Goal: Transaction & Acquisition: Purchase product/service

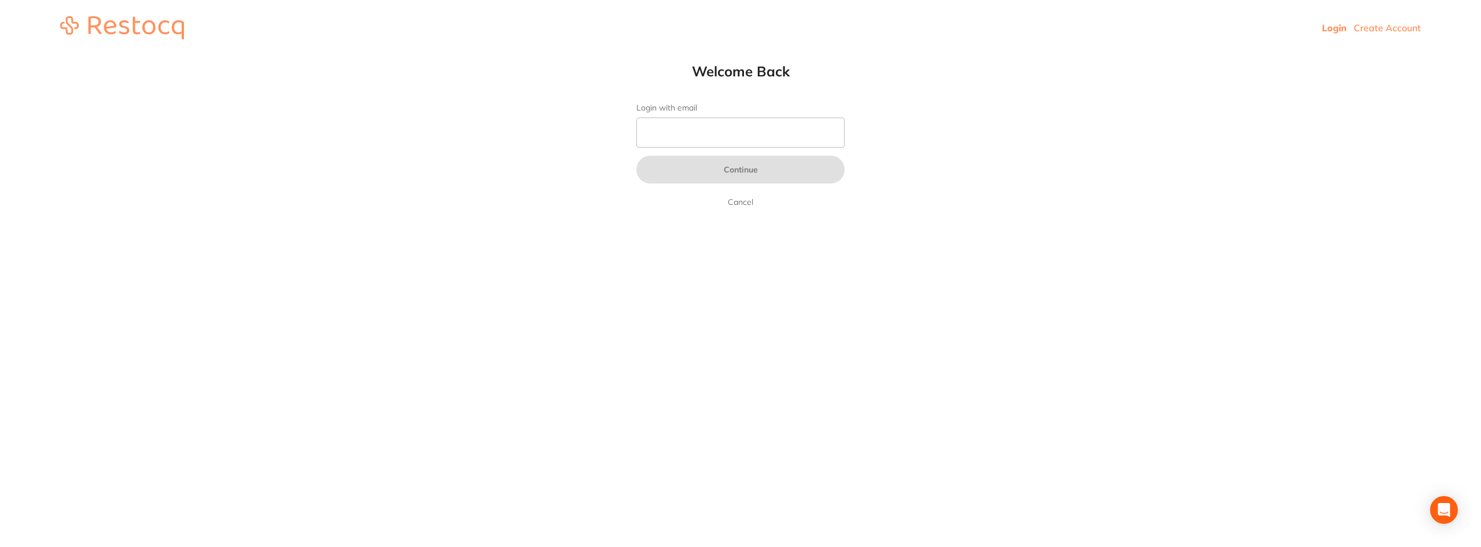
click at [679, 116] on form "Login with email Continue Cancel" at bounding box center [740, 156] width 208 height 106
click at [685, 135] on input "Login with email" at bounding box center [740, 132] width 208 height 30
type input "[EMAIL_ADDRESS][DOMAIN_NAME]"
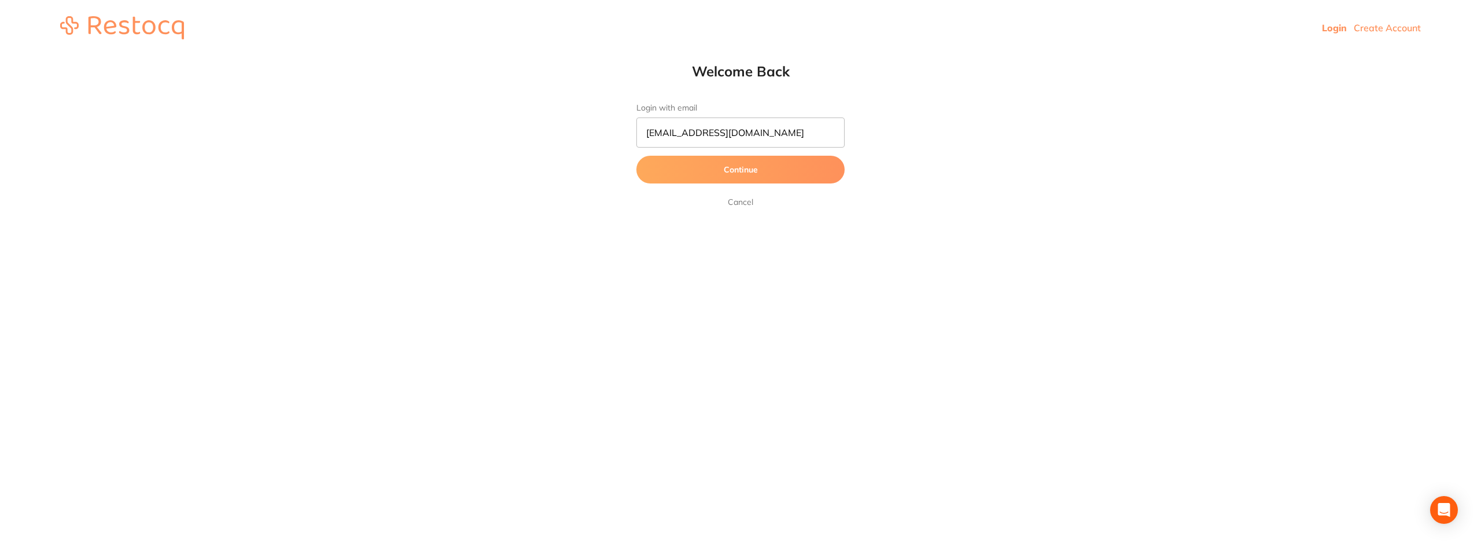
click at [747, 182] on button "Continue" at bounding box center [740, 170] width 208 height 28
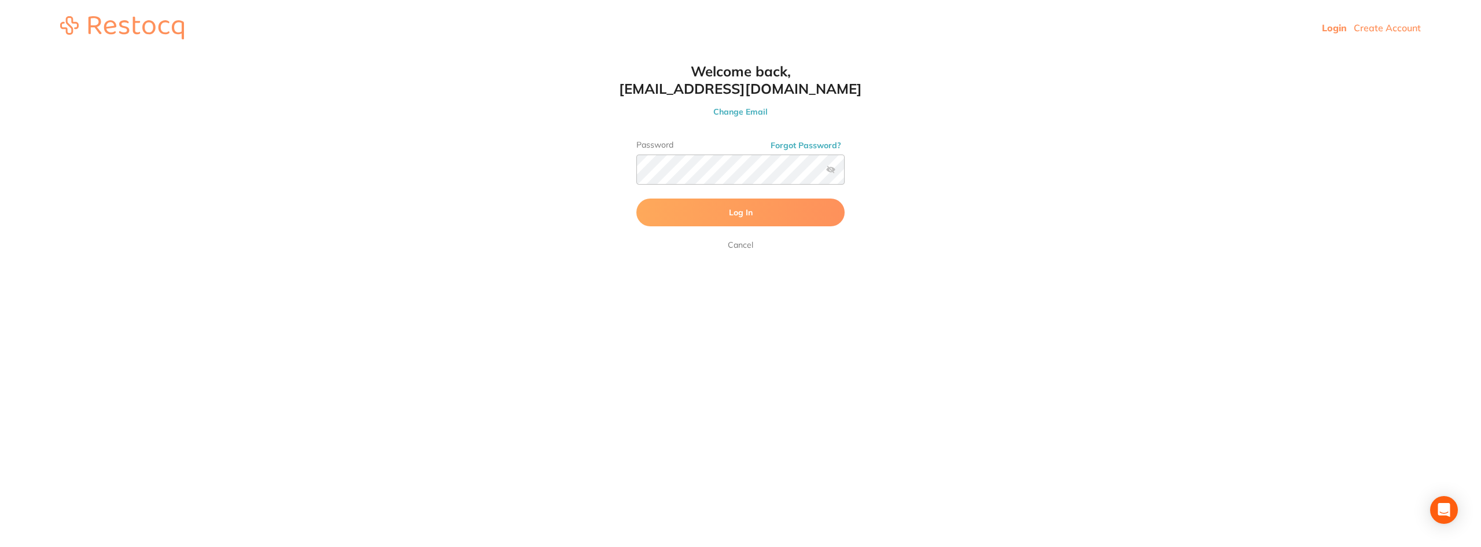
click at [740, 211] on span "Log In" at bounding box center [741, 212] width 24 height 10
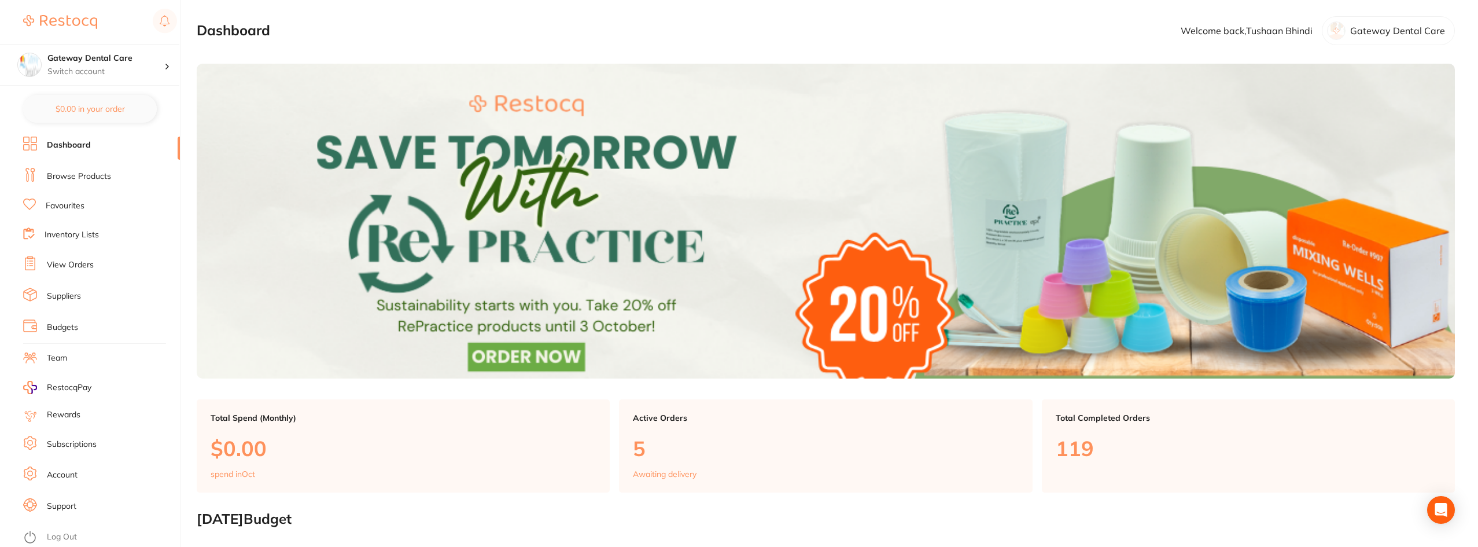
click at [80, 178] on link "Browse Products" at bounding box center [79, 177] width 64 height 12
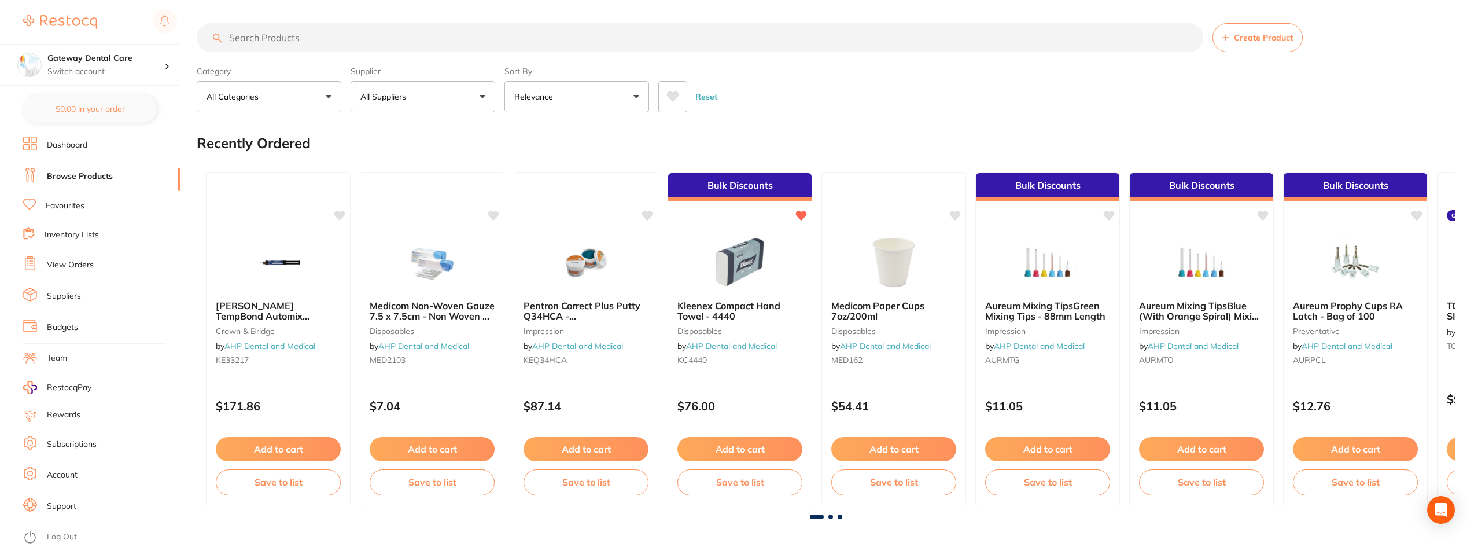
click at [366, 39] on input "search" at bounding box center [700, 37] width 1007 height 29
type input "b"
type input "scotchbond"
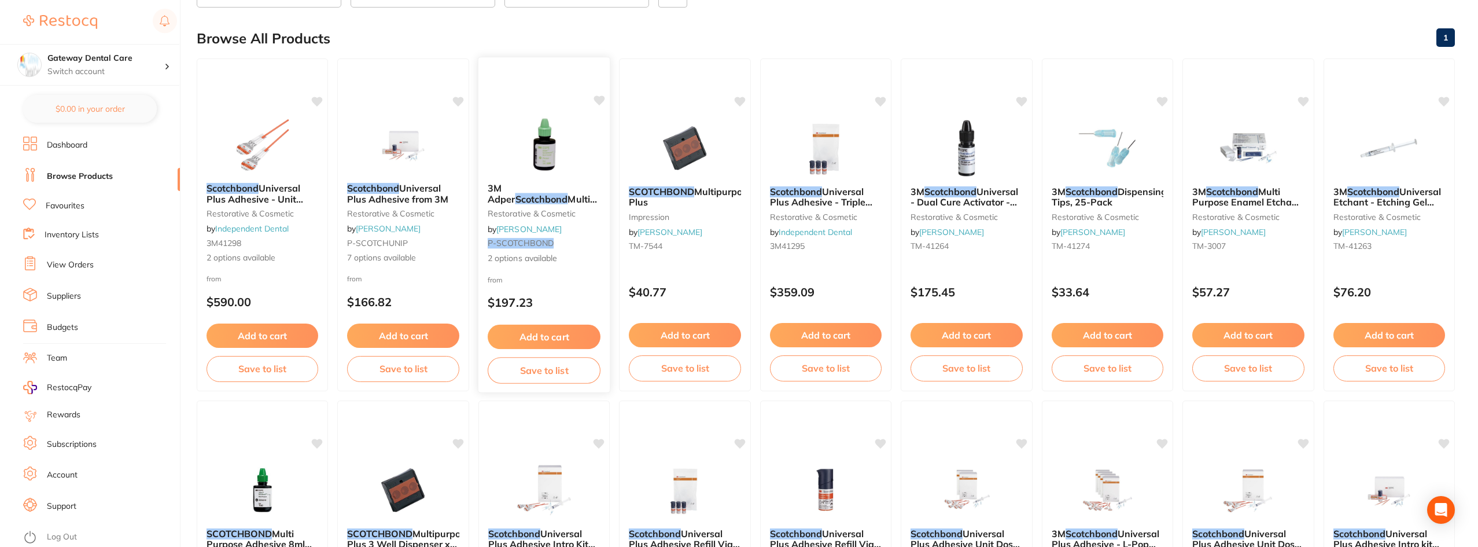
scroll to position [405, 0]
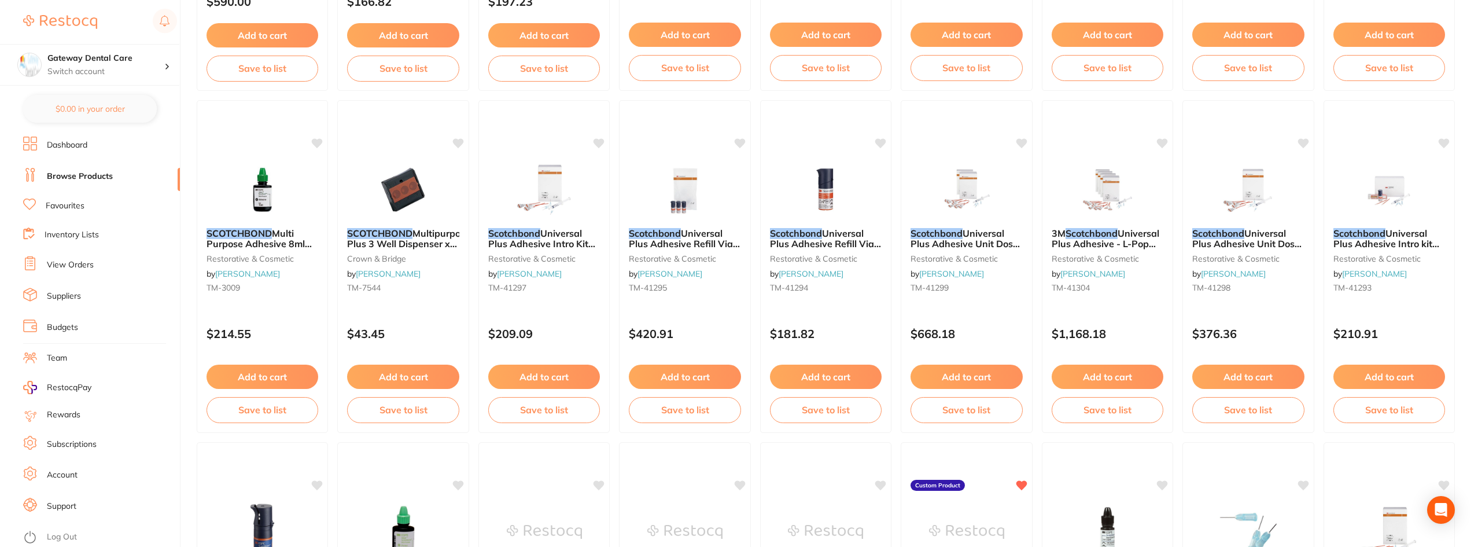
click at [55, 203] on link "Favourites" at bounding box center [65, 206] width 39 height 12
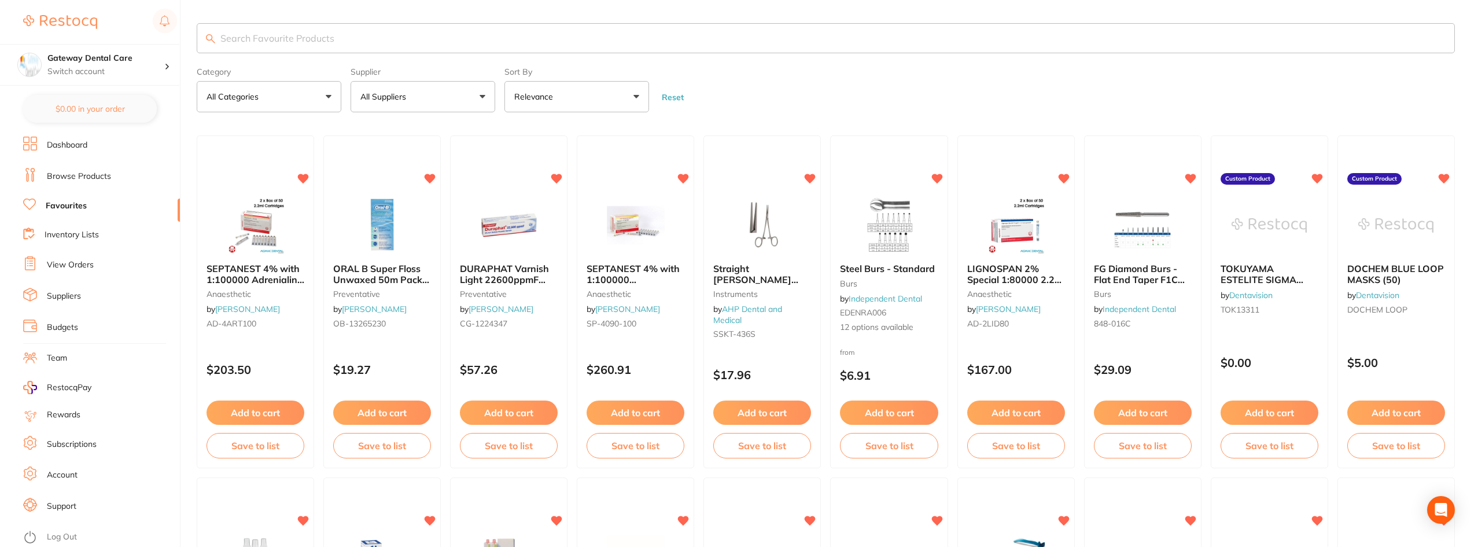
click at [249, 42] on input "search" at bounding box center [826, 38] width 1258 height 30
type input "scotchbond"
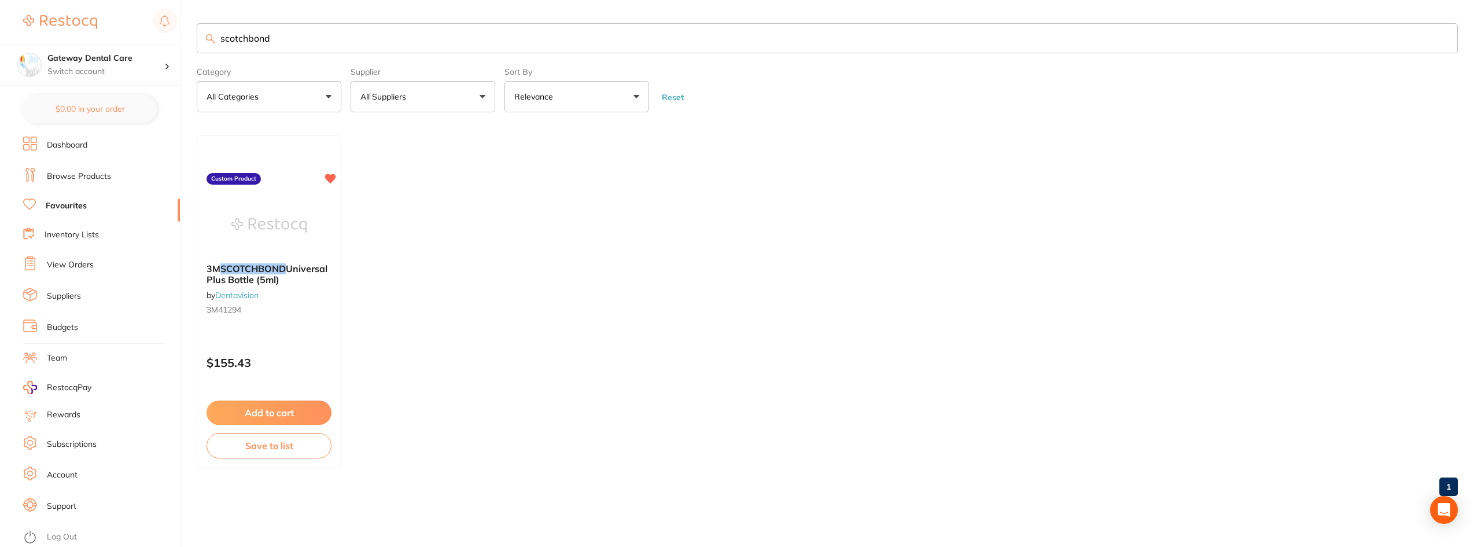
click at [286, 267] on em "SCOTCHBOND" at bounding box center [252, 269] width 65 height 12
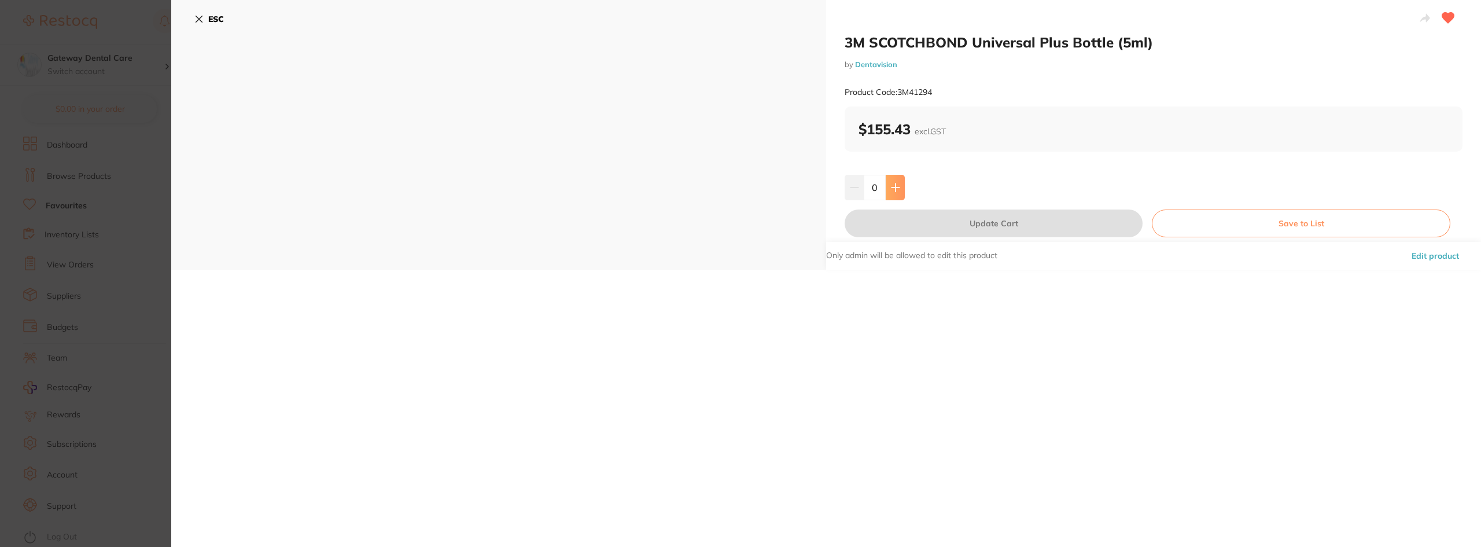
click at [895, 182] on button at bounding box center [895, 187] width 19 height 25
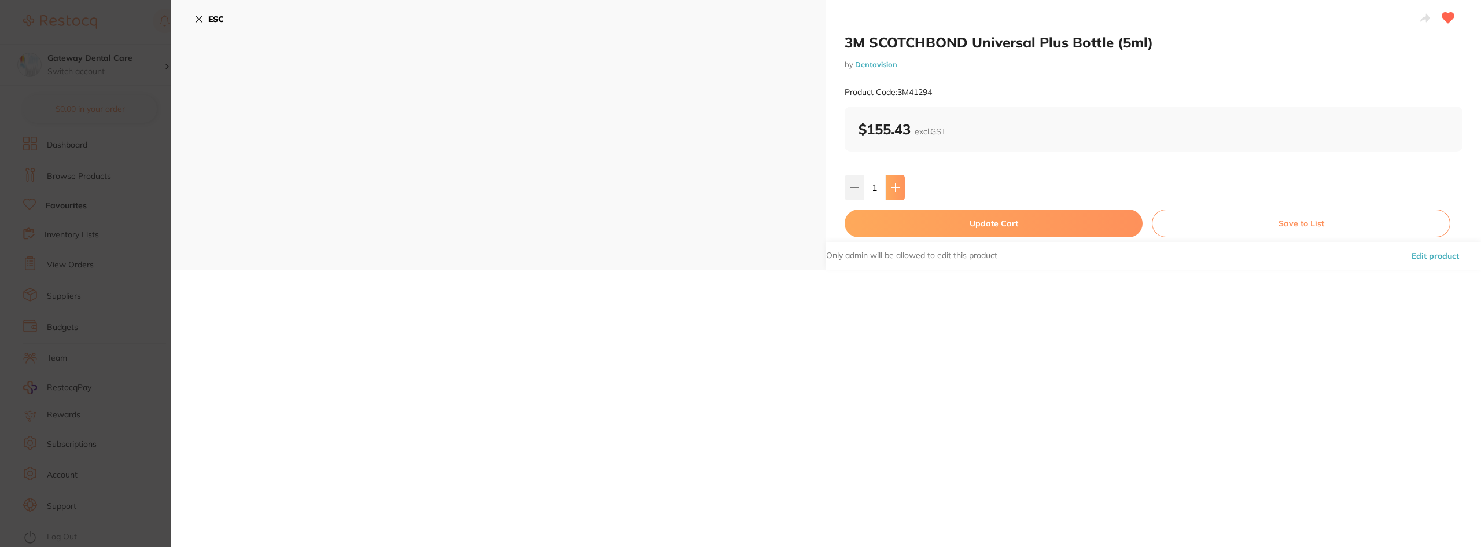
click at [896, 182] on button at bounding box center [895, 187] width 19 height 25
click at [896, 183] on icon at bounding box center [895, 187] width 9 height 9
type input "4"
click at [978, 219] on button "Update Cart" at bounding box center [994, 223] width 298 height 28
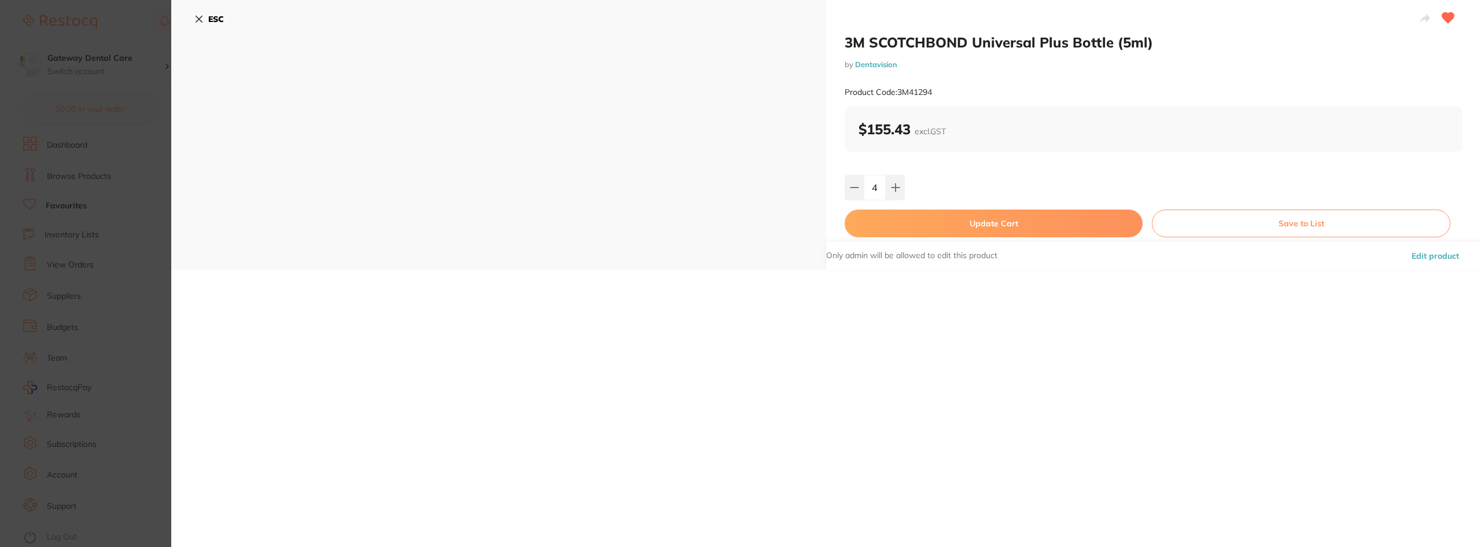
checkbox input "false"
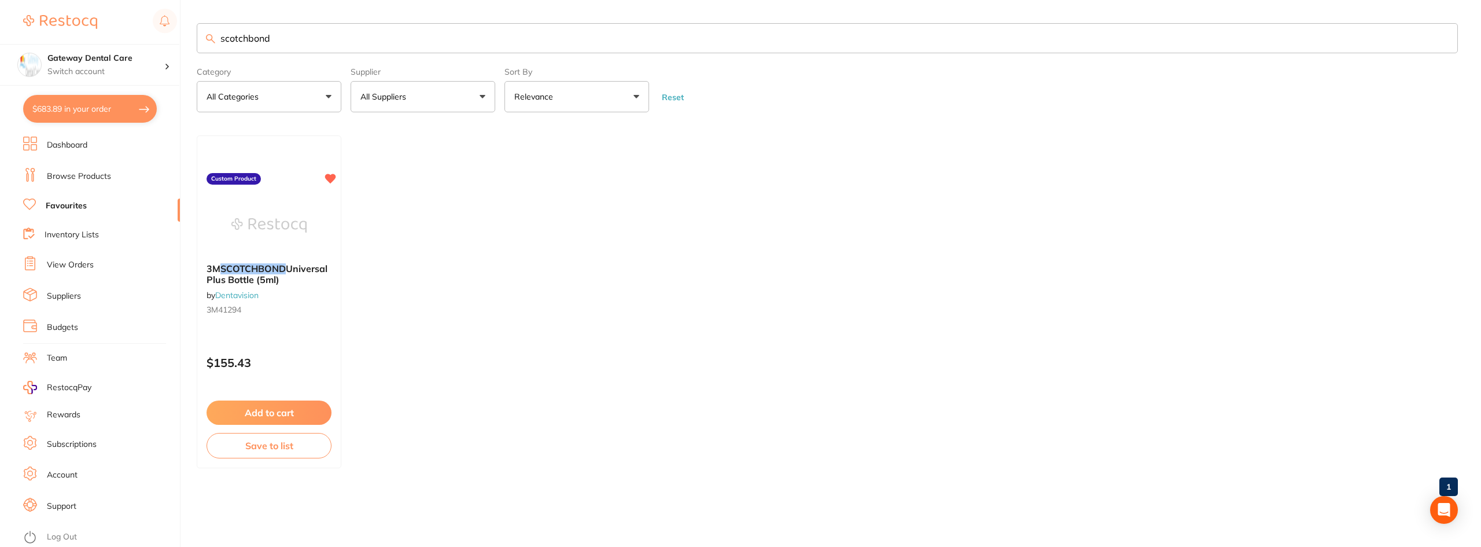
click at [287, 47] on input "scotchbond" at bounding box center [827, 38] width 1261 height 30
click at [397, 46] on input "scotchbond" at bounding box center [827, 38] width 1261 height 30
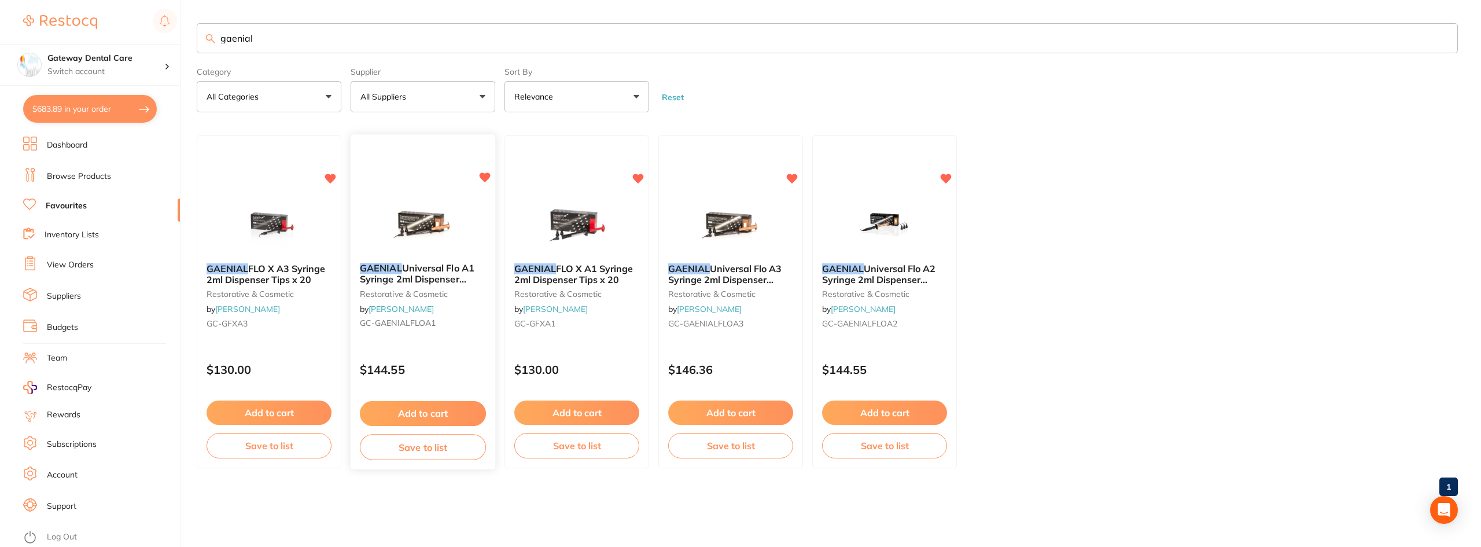
type input "gaenial"
click at [427, 269] on span "Universal Flo A1 Syringe 2ml Dispenser Tipsx20" at bounding box center [417, 279] width 115 height 33
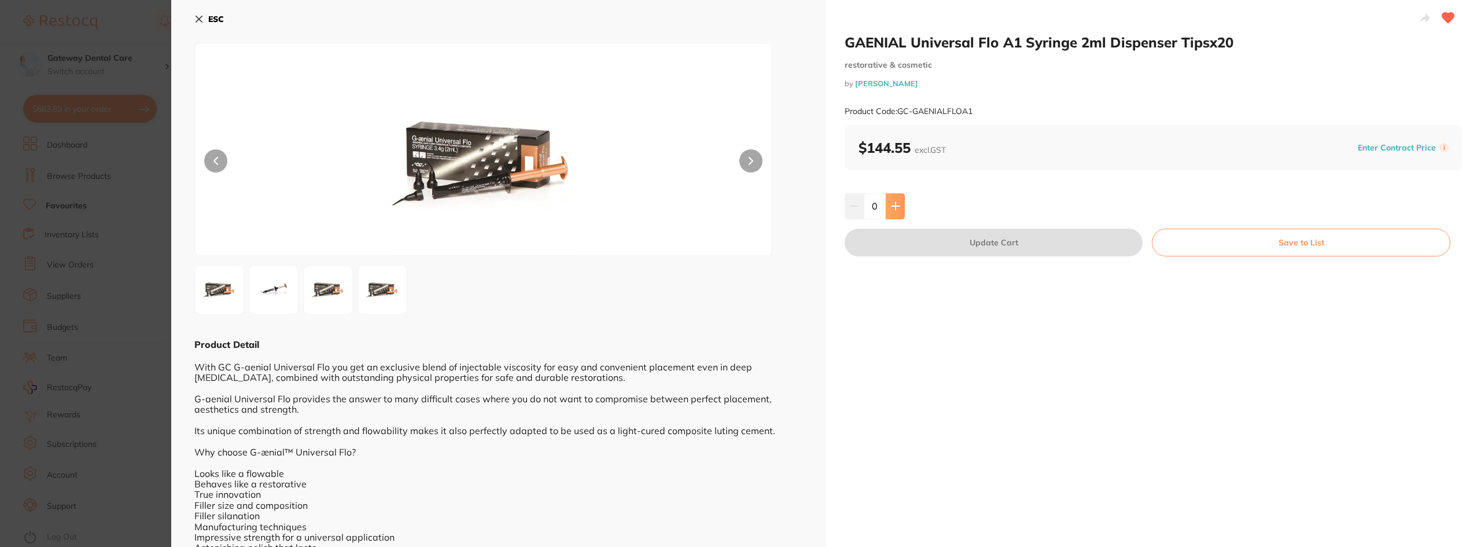
click at [898, 211] on button at bounding box center [895, 205] width 19 height 25
type input "1"
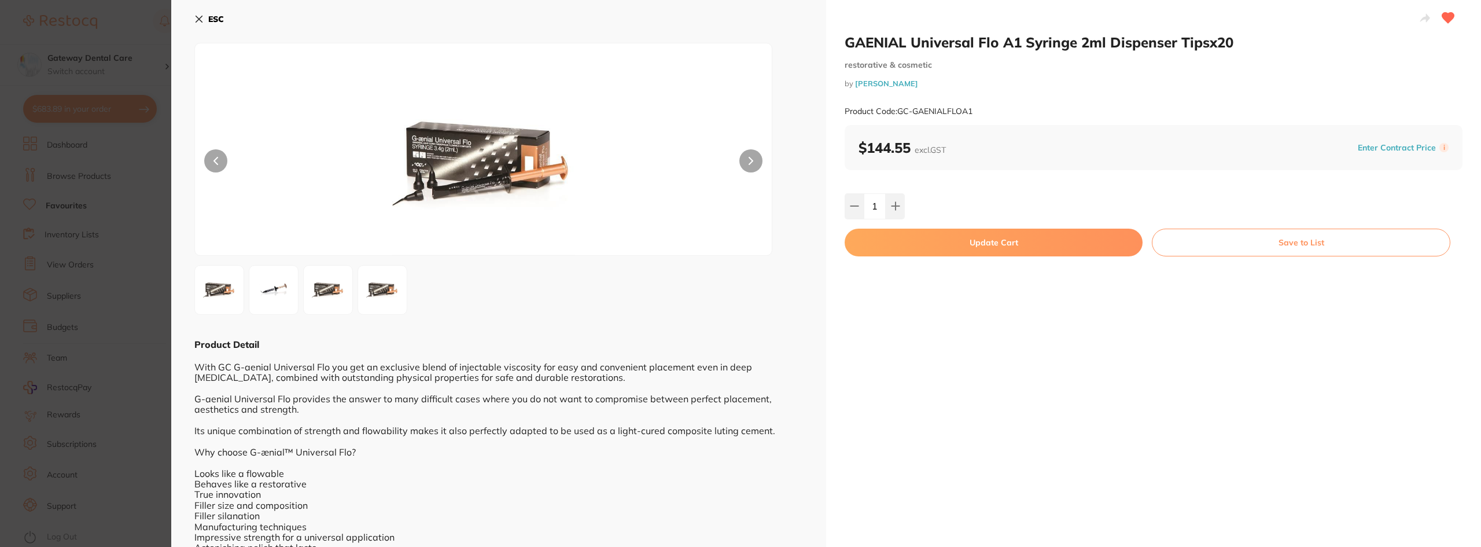
click at [983, 253] on button "Update Cart" at bounding box center [994, 242] width 298 height 28
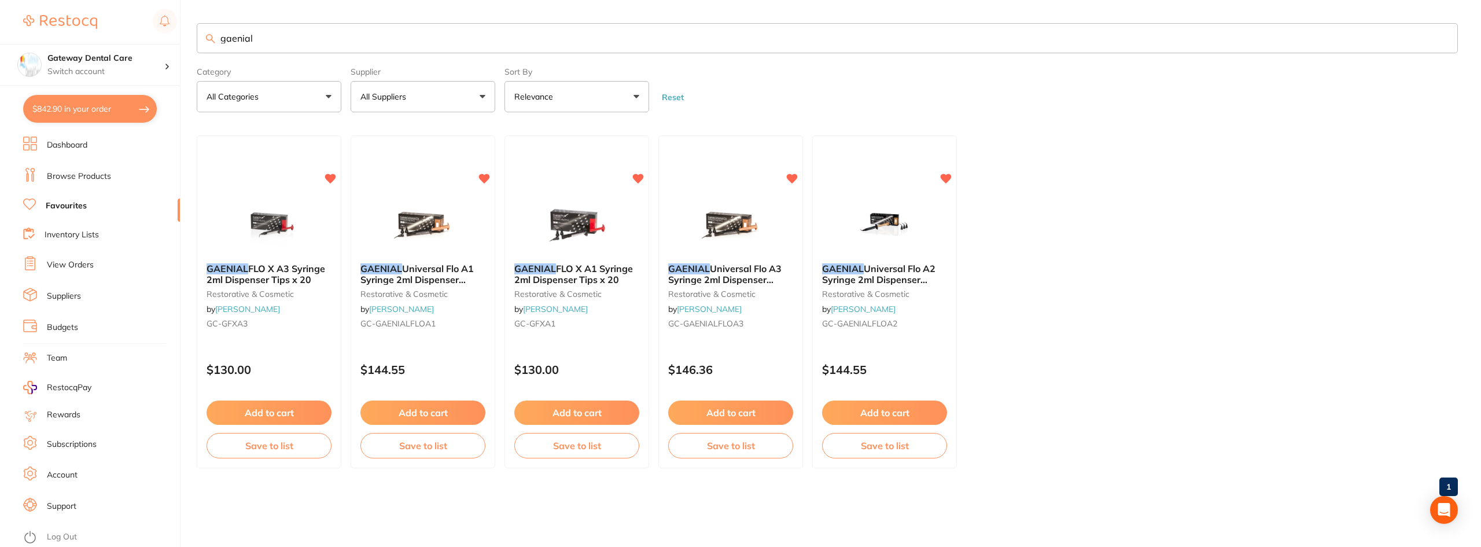
click at [1432, 40] on input "gaenial" at bounding box center [827, 38] width 1261 height 30
click at [1440, 37] on input "gaenial" at bounding box center [827, 38] width 1261 height 30
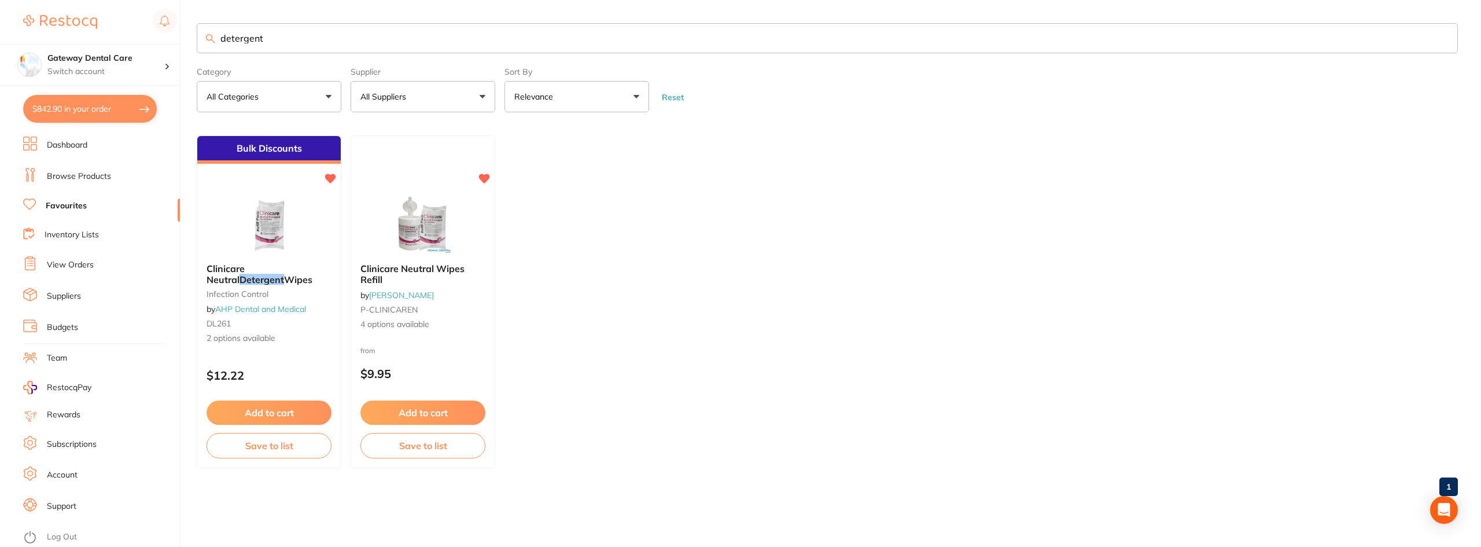
type input "detergent"
click at [271, 279] on b "Clinicare Neutral Detergent Wipes" at bounding box center [269, 273] width 126 height 21
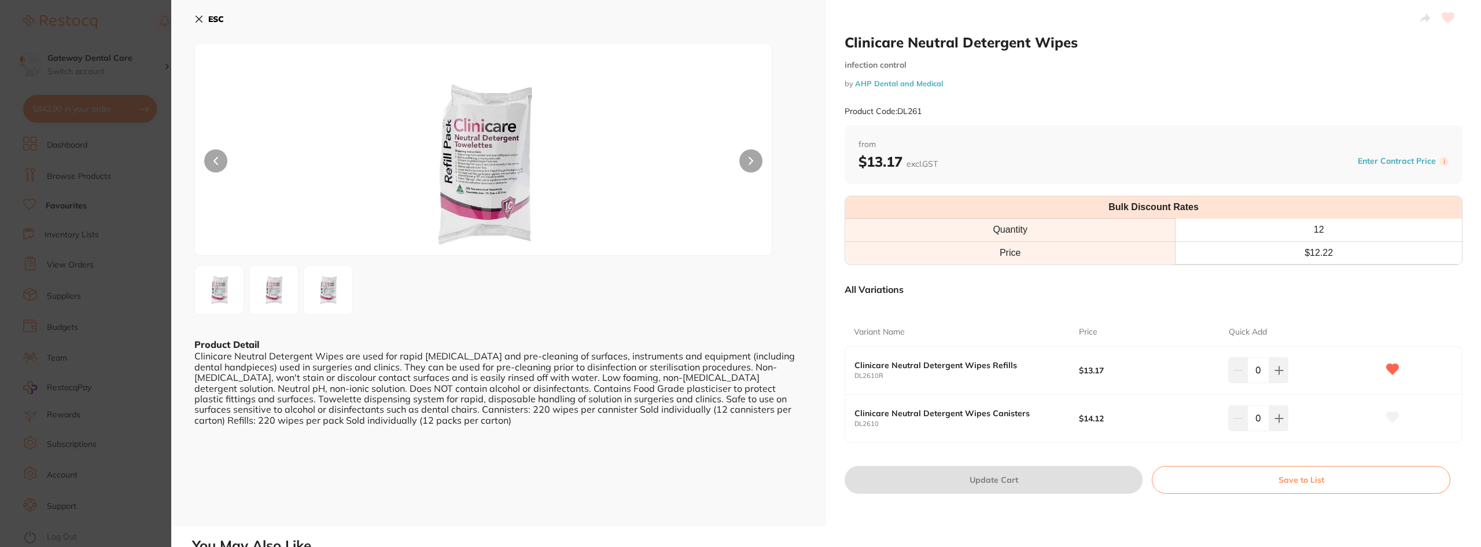
click at [174, 249] on div "ESC Product Detail Clinicare Neutral Detergent Wipes are used for rapid [MEDICA…" at bounding box center [498, 263] width 655 height 526
click at [153, 252] on section "Clinicare Neutral Detergent Wipes infection control by AHP Dental and Medical P…" at bounding box center [740, 273] width 1481 height 547
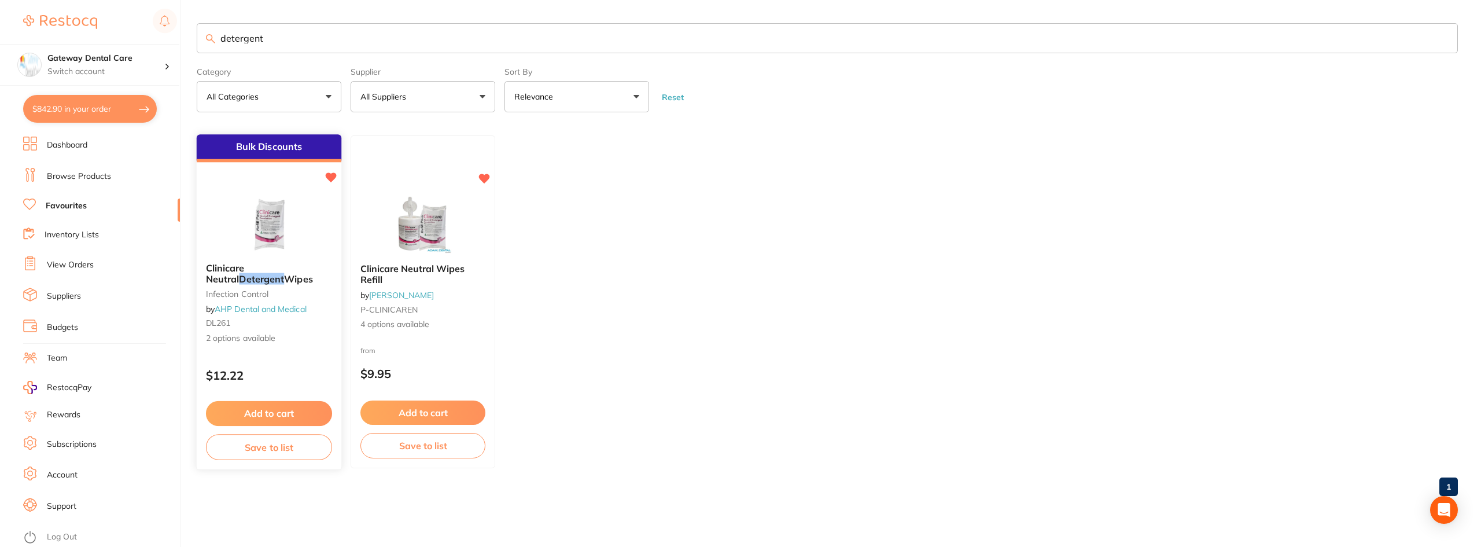
click at [284, 273] on em "Detergent" at bounding box center [261, 279] width 45 height 12
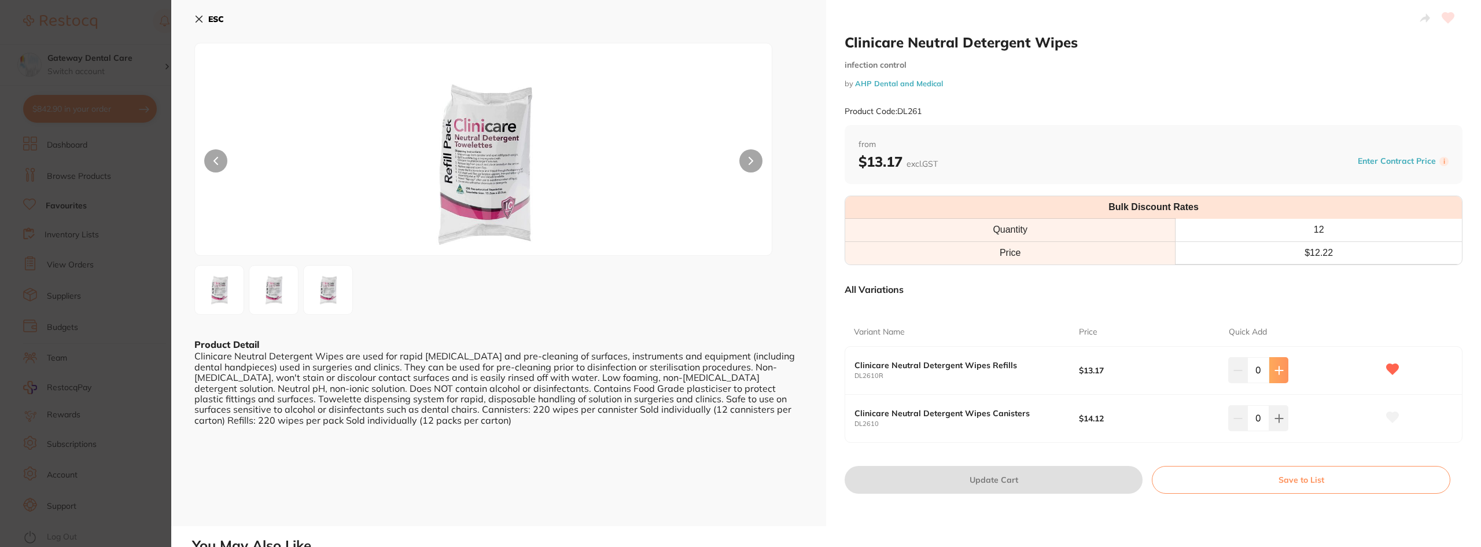
click at [1278, 375] on button at bounding box center [1278, 369] width 19 height 25
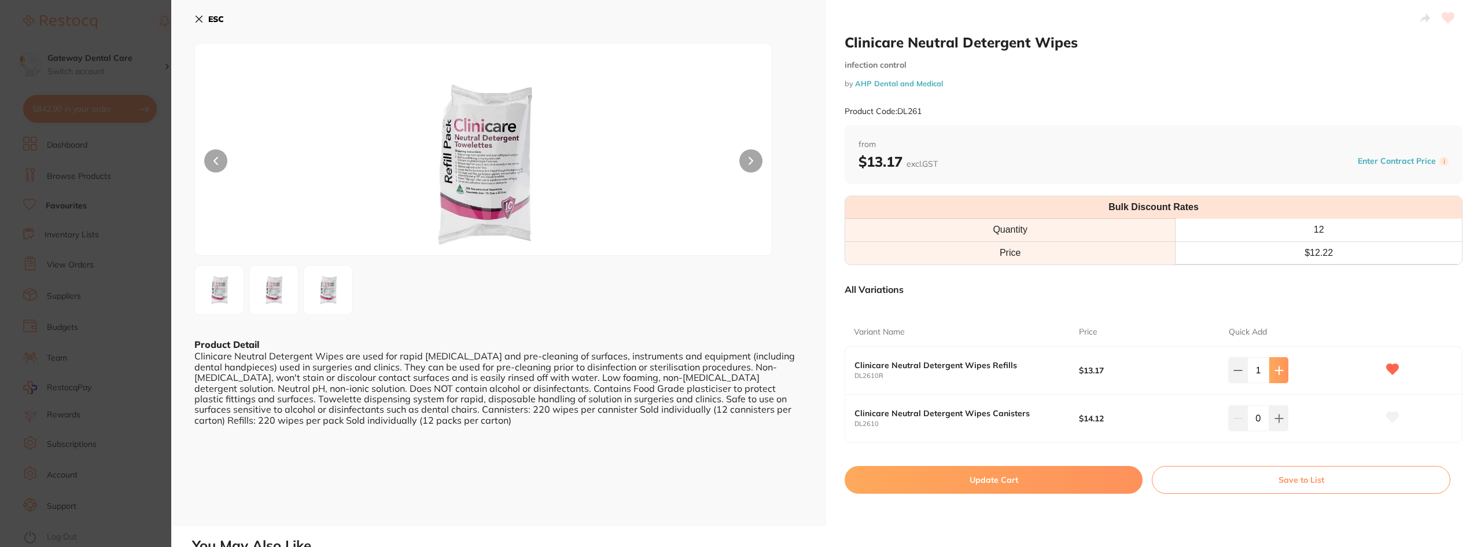
click at [1278, 375] on button at bounding box center [1278, 369] width 19 height 25
click at [1276, 364] on button at bounding box center [1278, 369] width 19 height 25
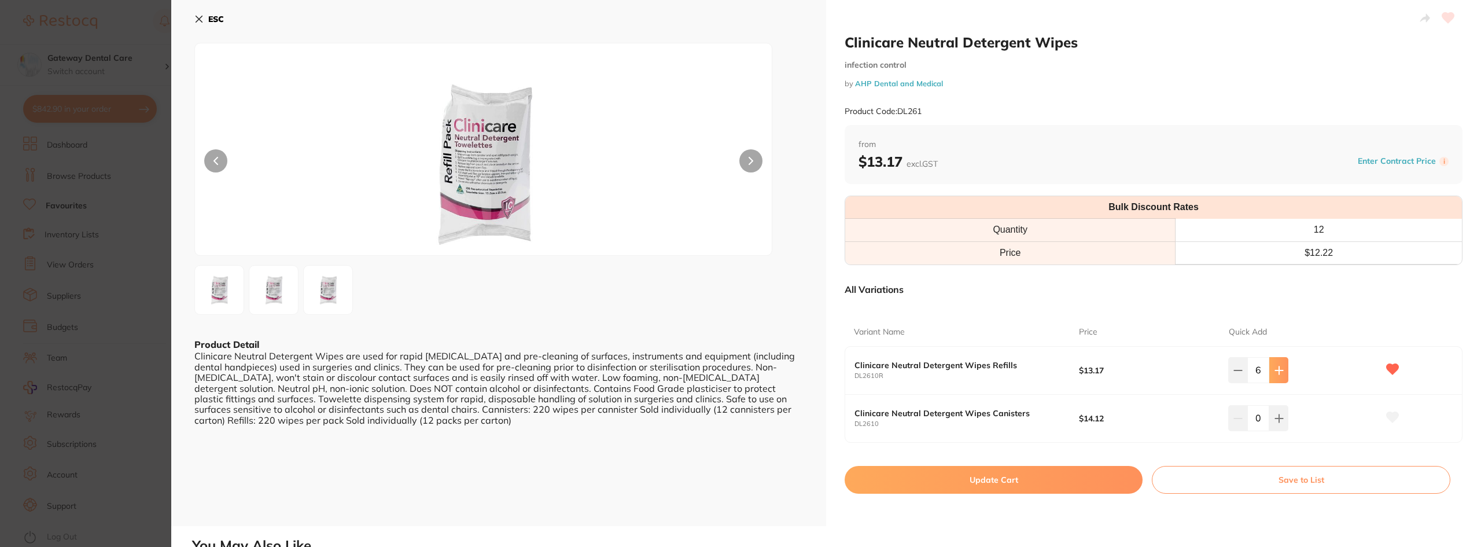
click at [1276, 364] on button at bounding box center [1278, 369] width 19 height 25
type input "10"
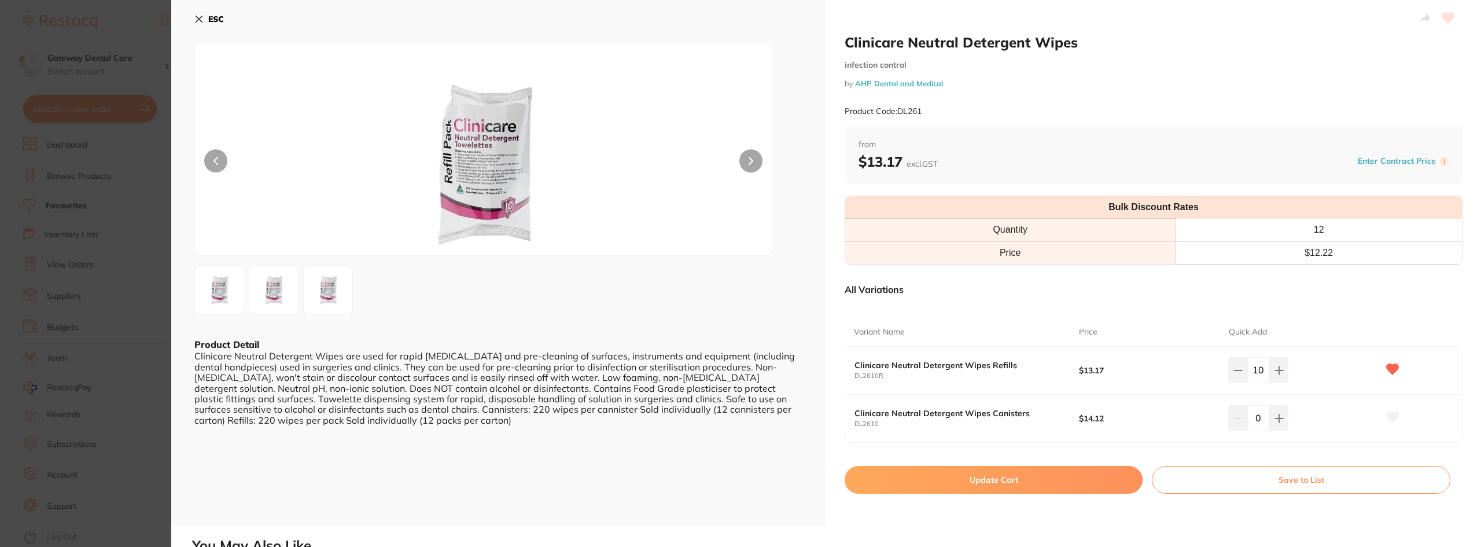
click at [1020, 477] on button "Update Cart" at bounding box center [994, 480] width 298 height 28
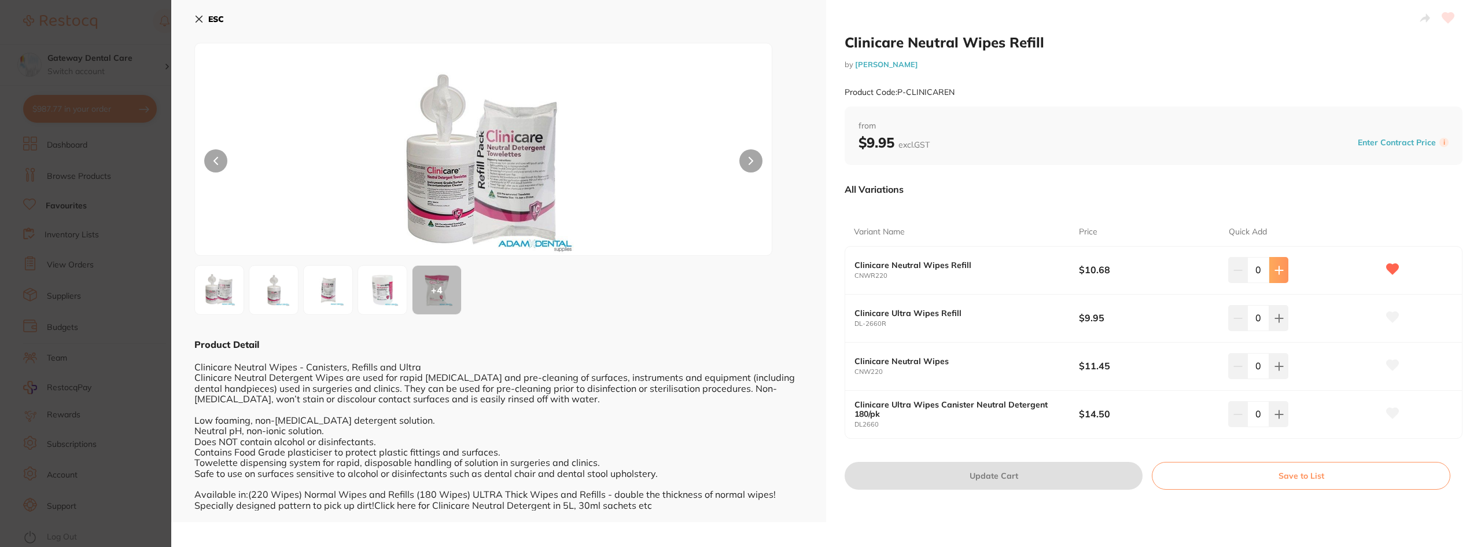
click at [1281, 261] on button at bounding box center [1278, 269] width 19 height 25
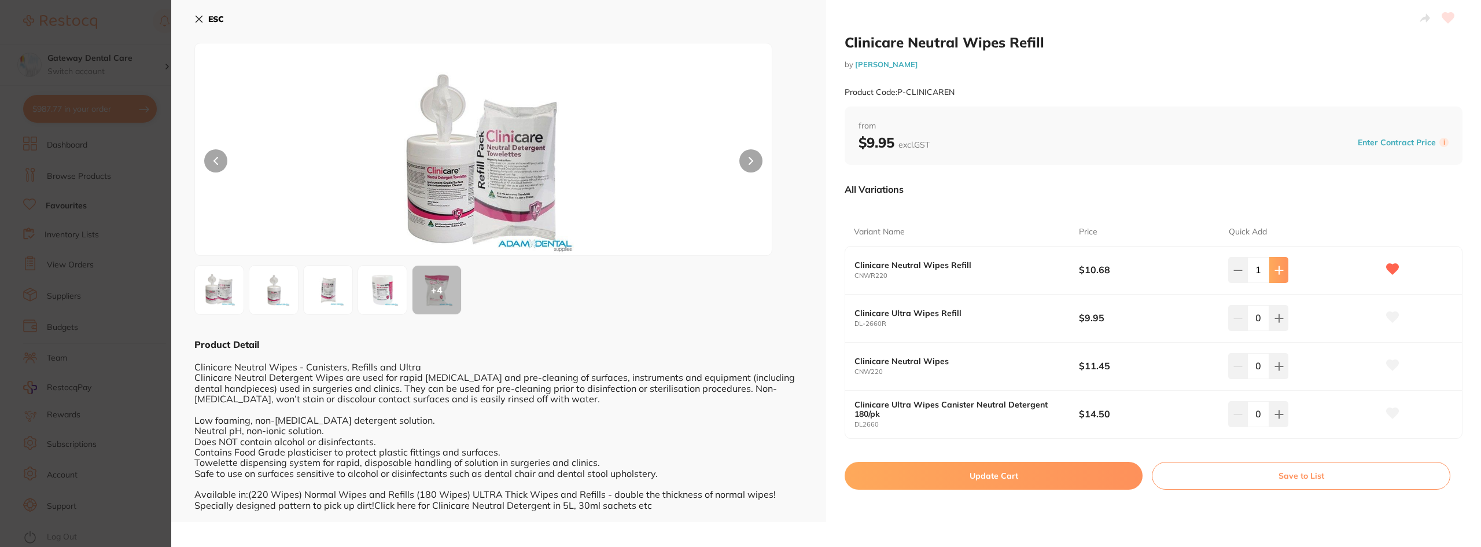
click at [1279, 264] on button at bounding box center [1278, 269] width 19 height 25
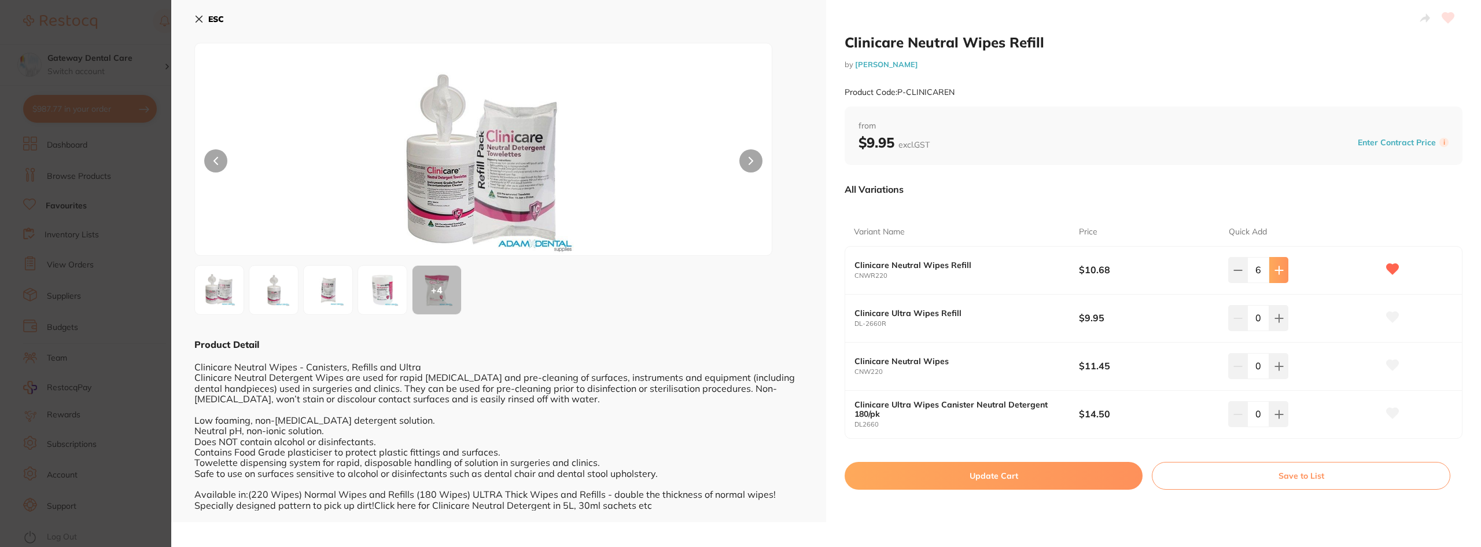
click at [1279, 264] on button at bounding box center [1278, 269] width 19 height 25
type input "10"
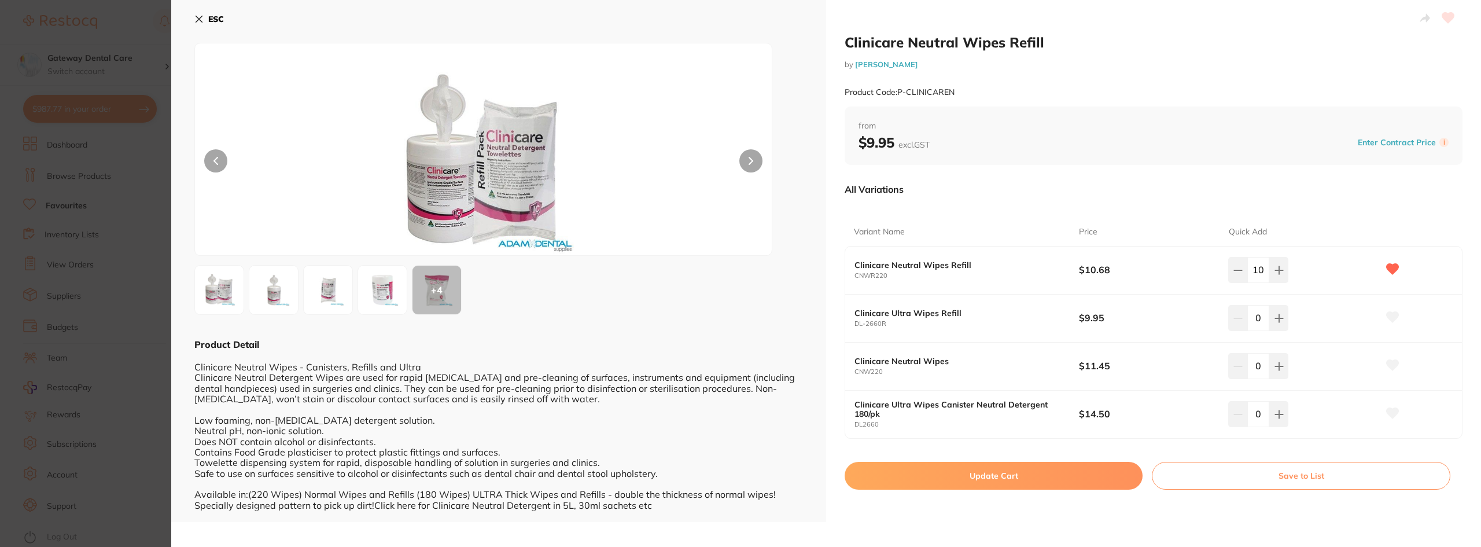
click at [990, 476] on button "Update Cart" at bounding box center [994, 476] width 298 height 28
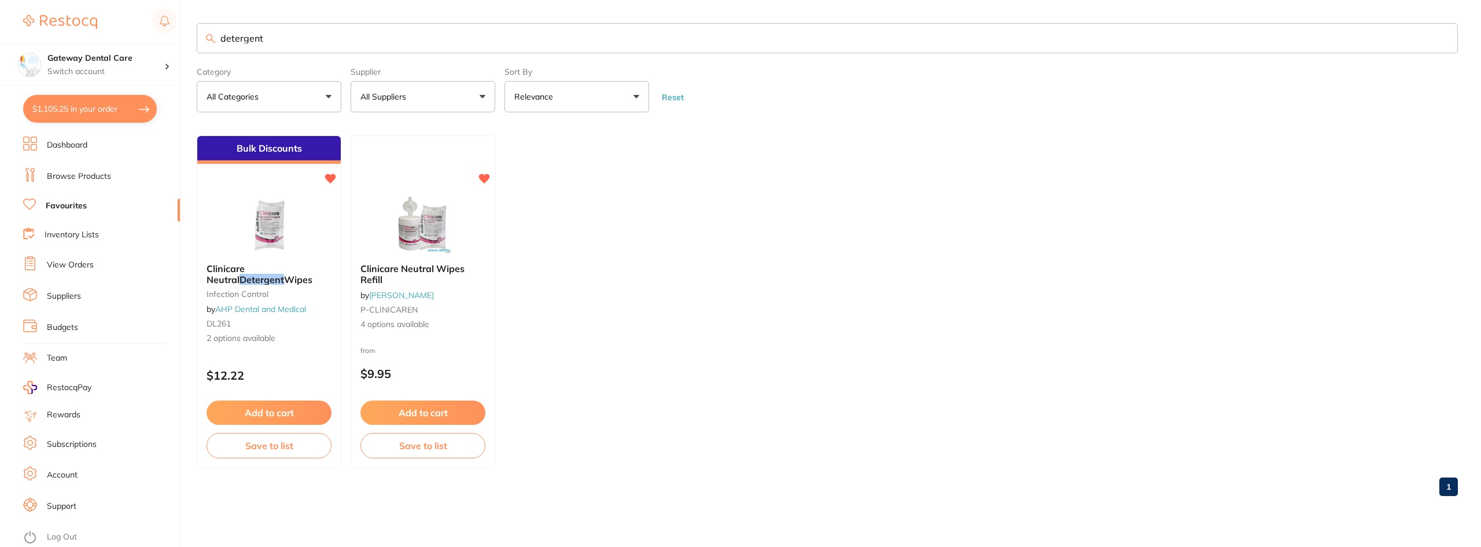
click at [1440, 38] on input "detergent" at bounding box center [827, 38] width 1261 height 30
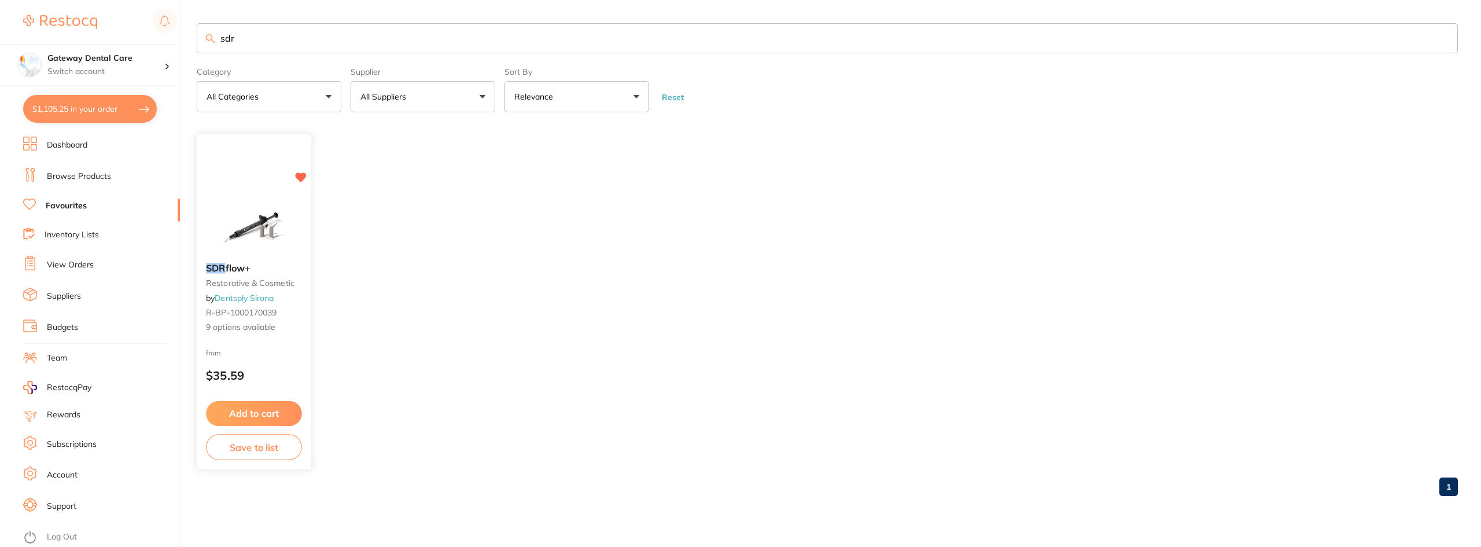
type input "sdr"
click at [268, 266] on b "SDR flow+" at bounding box center [254, 268] width 96 height 11
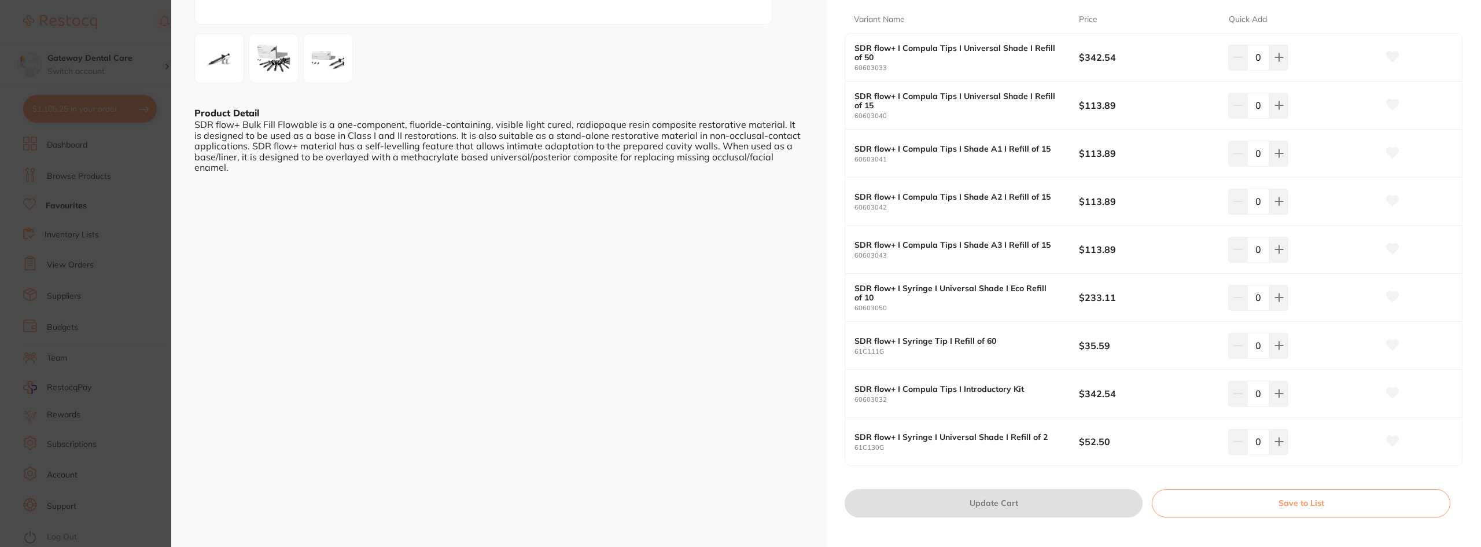
scroll to position [174, 0]
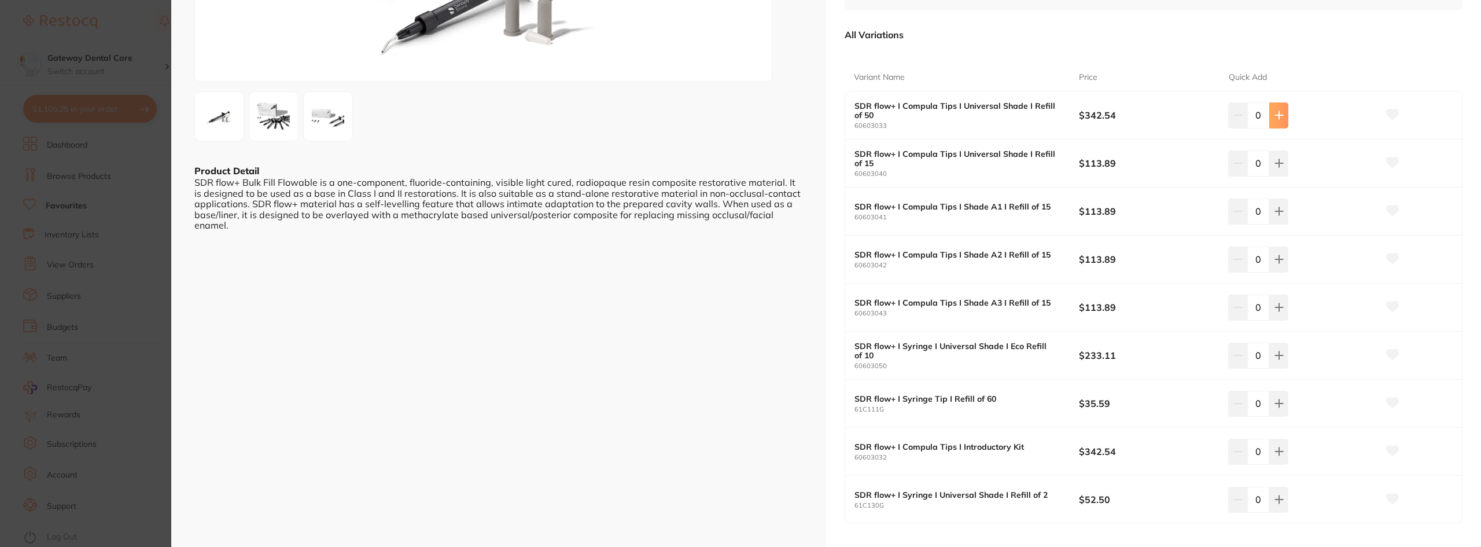
click at [1277, 115] on icon at bounding box center [1278, 114] width 9 height 9
type input "1"
click at [1388, 117] on icon at bounding box center [1393, 114] width 12 height 10
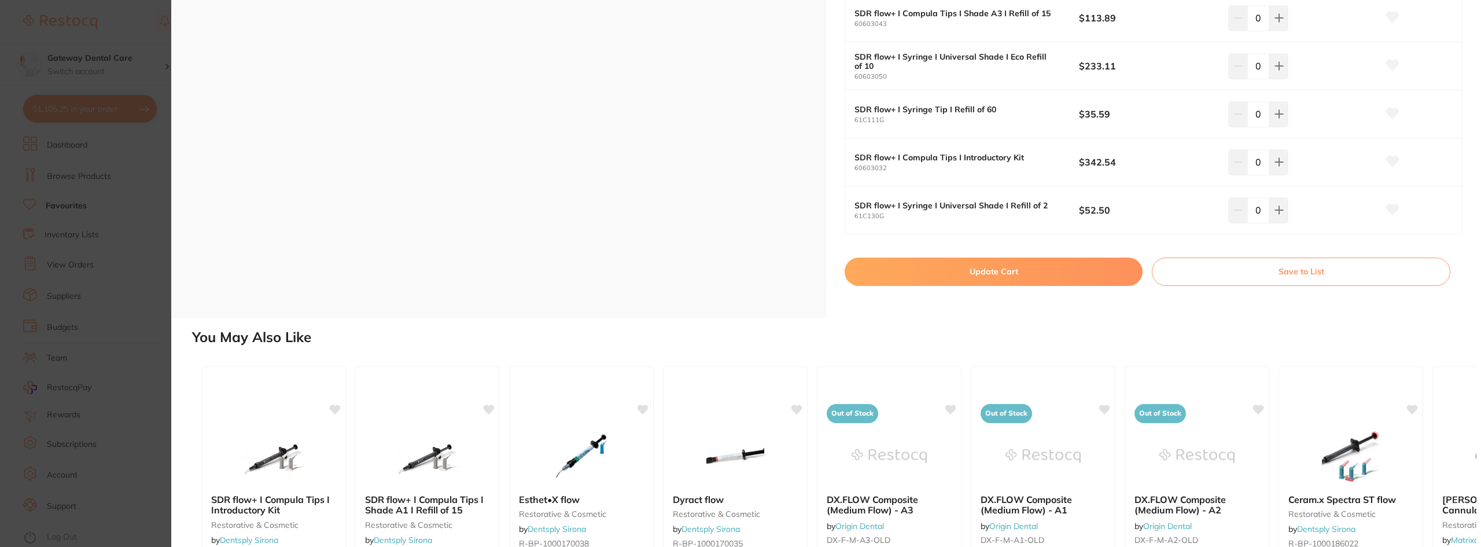
click at [1048, 261] on button "Update Cart" at bounding box center [994, 271] width 298 height 28
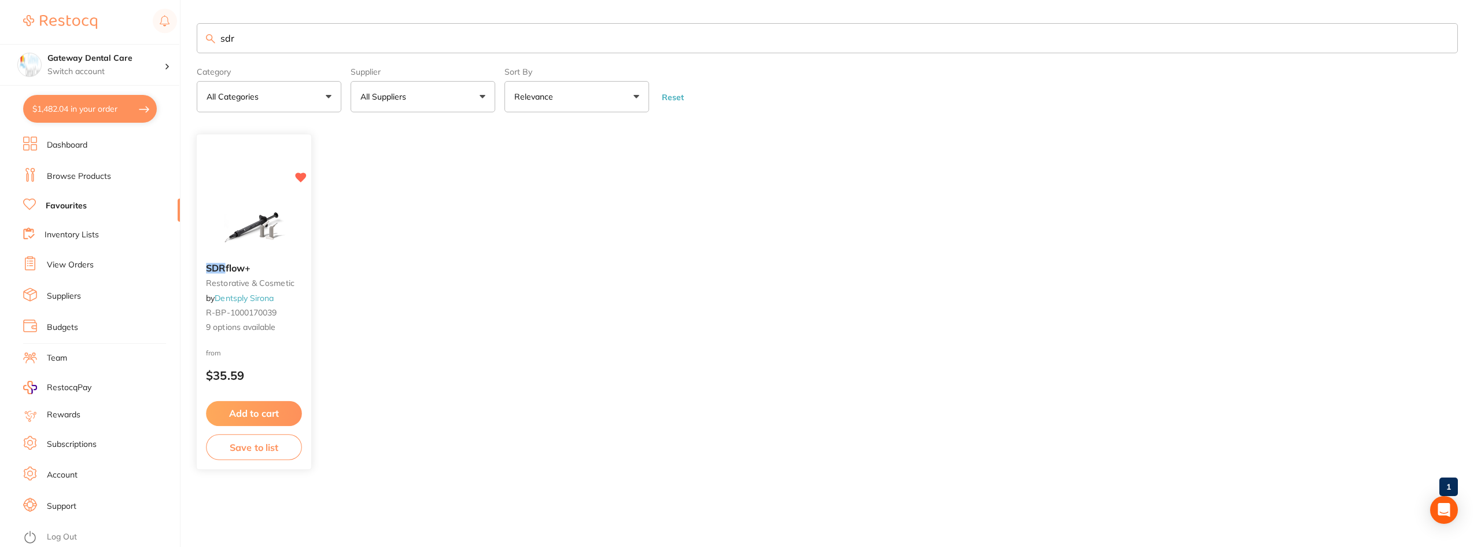
click at [277, 269] on b "SDR flow+" at bounding box center [254, 268] width 96 height 11
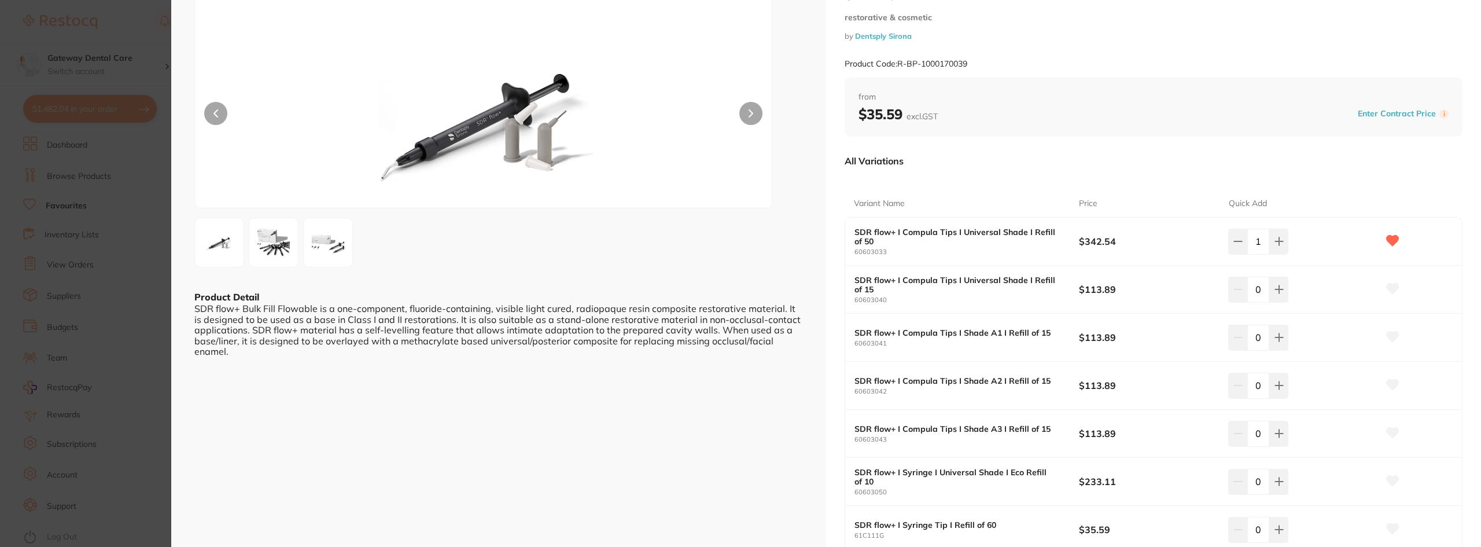
scroll to position [116, 0]
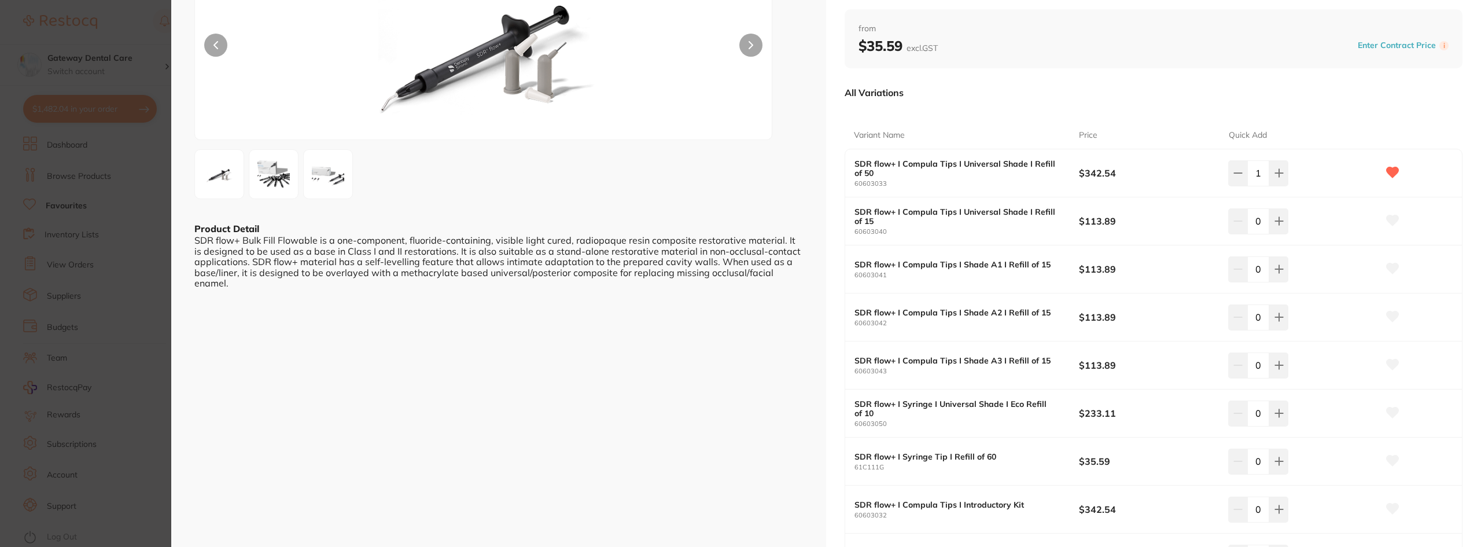
click at [279, 183] on img at bounding box center [274, 174] width 42 height 42
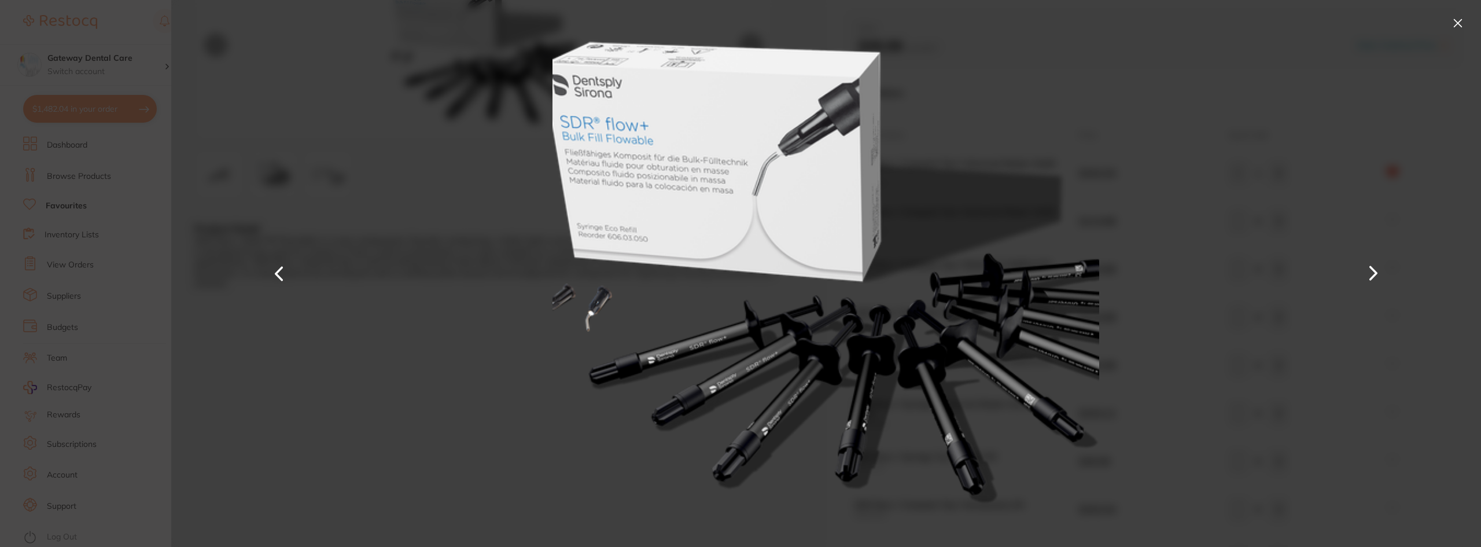
click at [1455, 24] on button at bounding box center [1457, 23] width 19 height 19
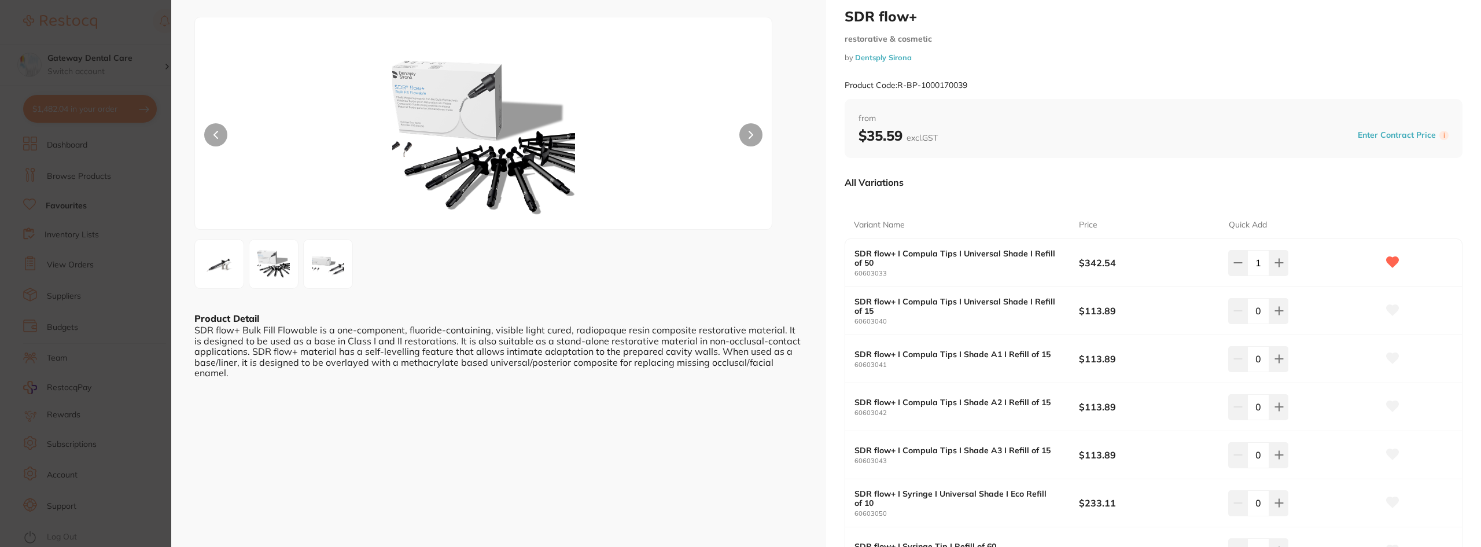
scroll to position [0, 0]
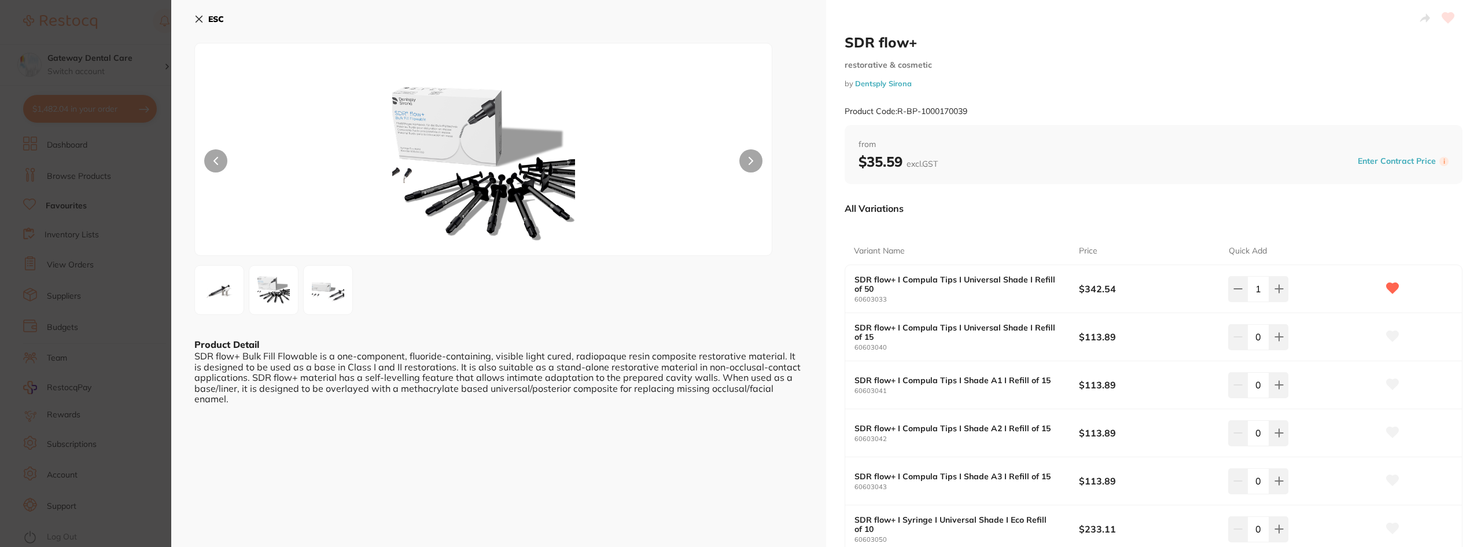
click at [326, 285] on img at bounding box center [328, 290] width 42 height 42
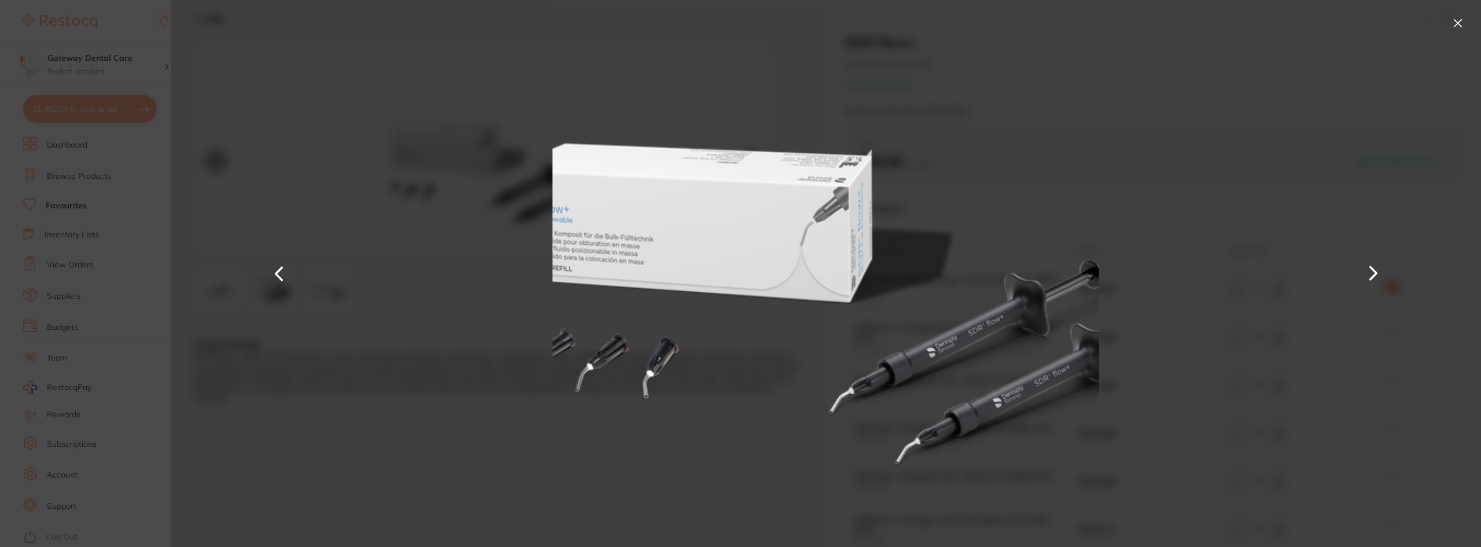
click at [283, 278] on button at bounding box center [279, 274] width 28 height 274
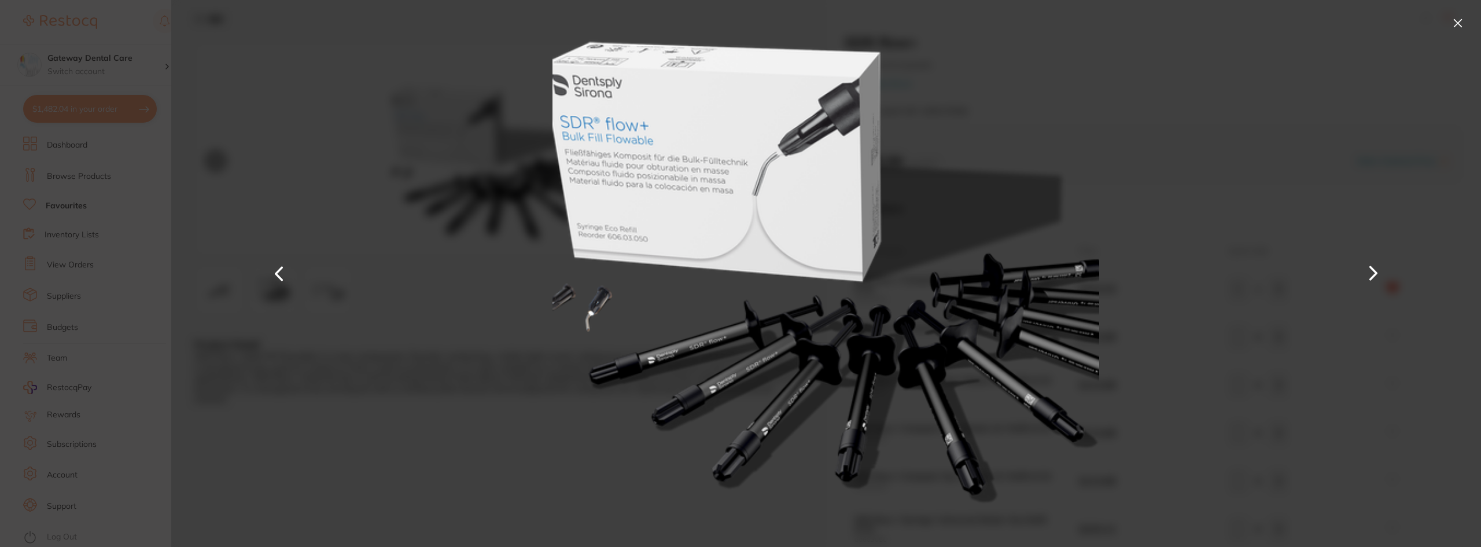
click at [1458, 23] on button at bounding box center [1457, 23] width 19 height 19
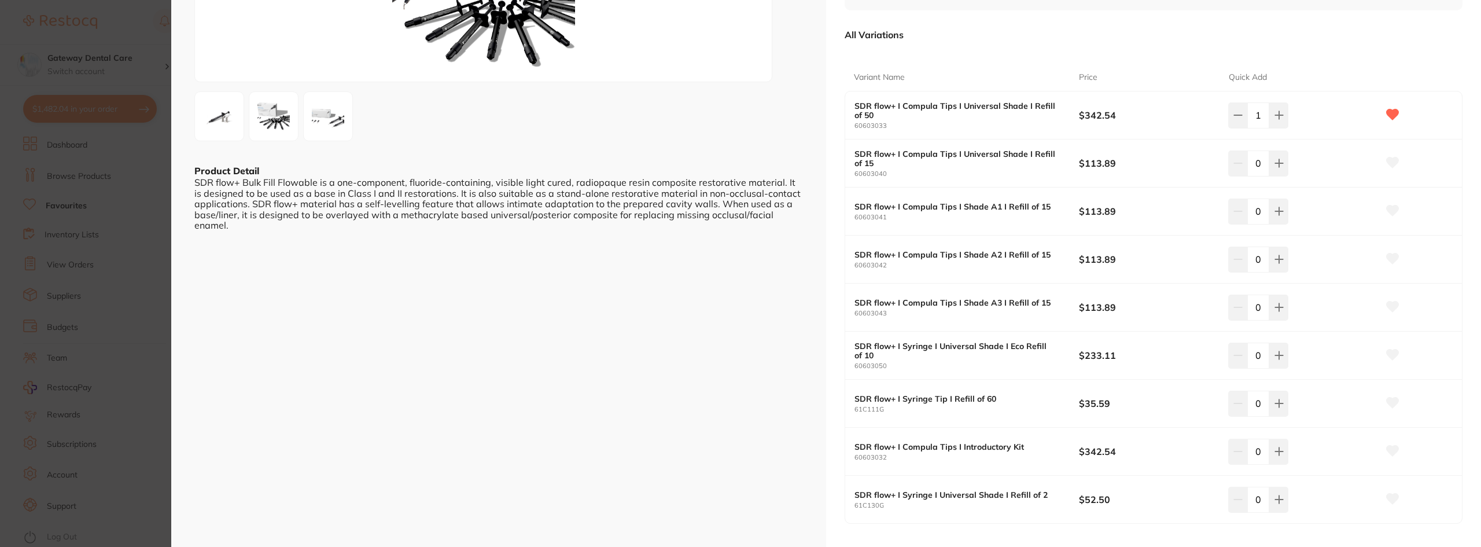
scroll to position [231, 0]
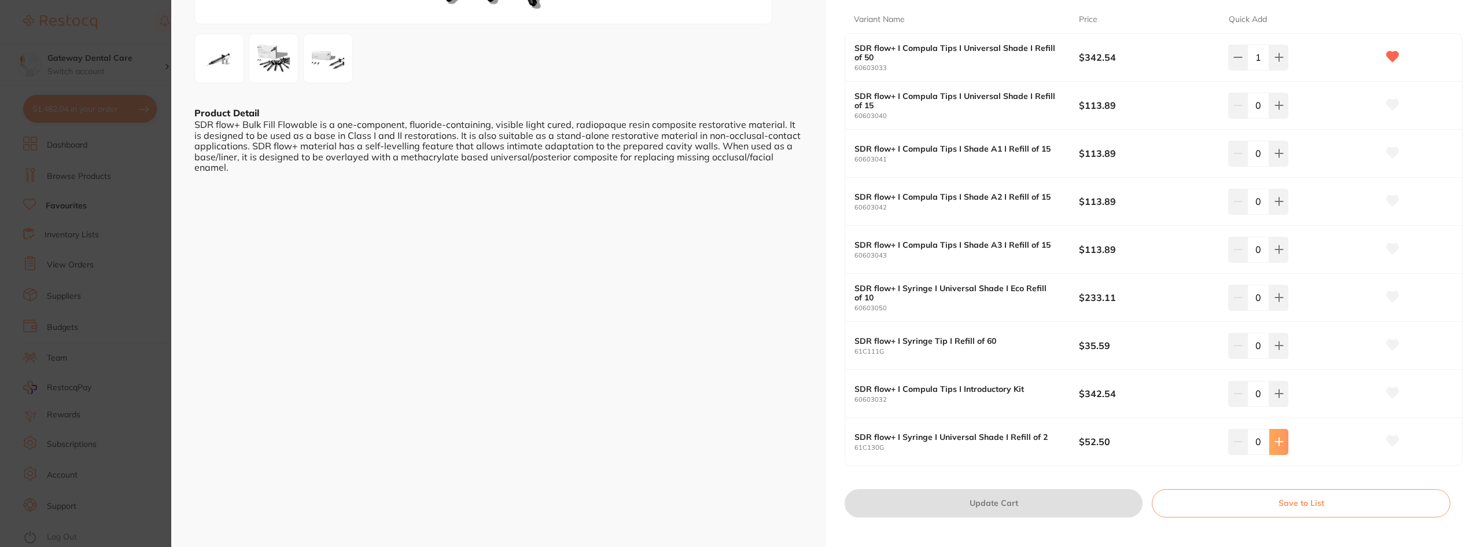
click at [1278, 433] on button at bounding box center [1278, 441] width 19 height 25
type input "1"
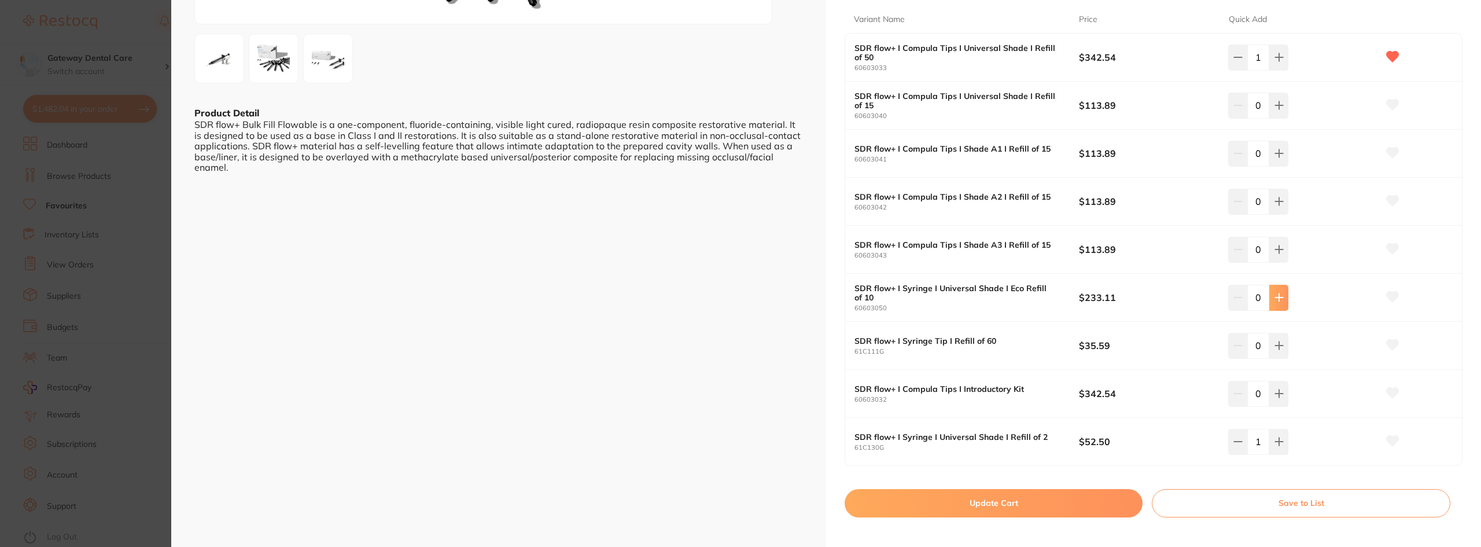
drag, startPoint x: 1279, startPoint y: 301, endPoint x: 1277, endPoint y: 310, distance: 9.5
click at [1279, 301] on icon at bounding box center [1278, 297] width 9 height 9
type input "1"
click at [964, 505] on button "Update Cart" at bounding box center [994, 503] width 298 height 28
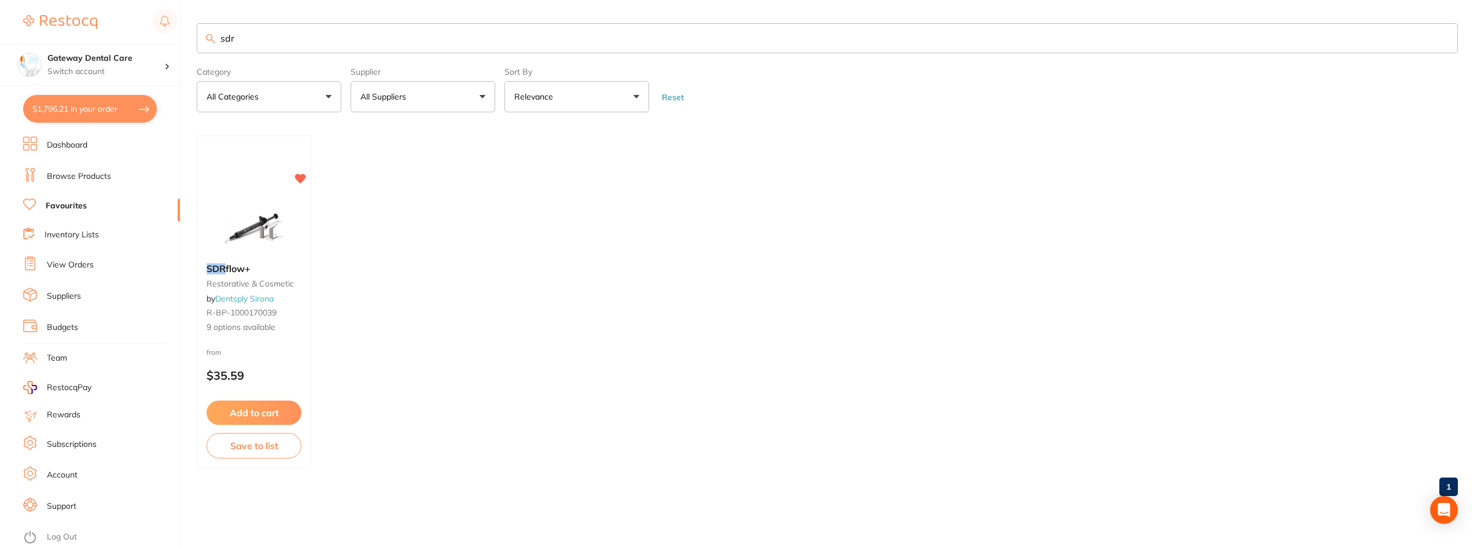
click at [117, 118] on button "$1,796.21 in your order" at bounding box center [90, 109] width 134 height 28
checkbox input "true"
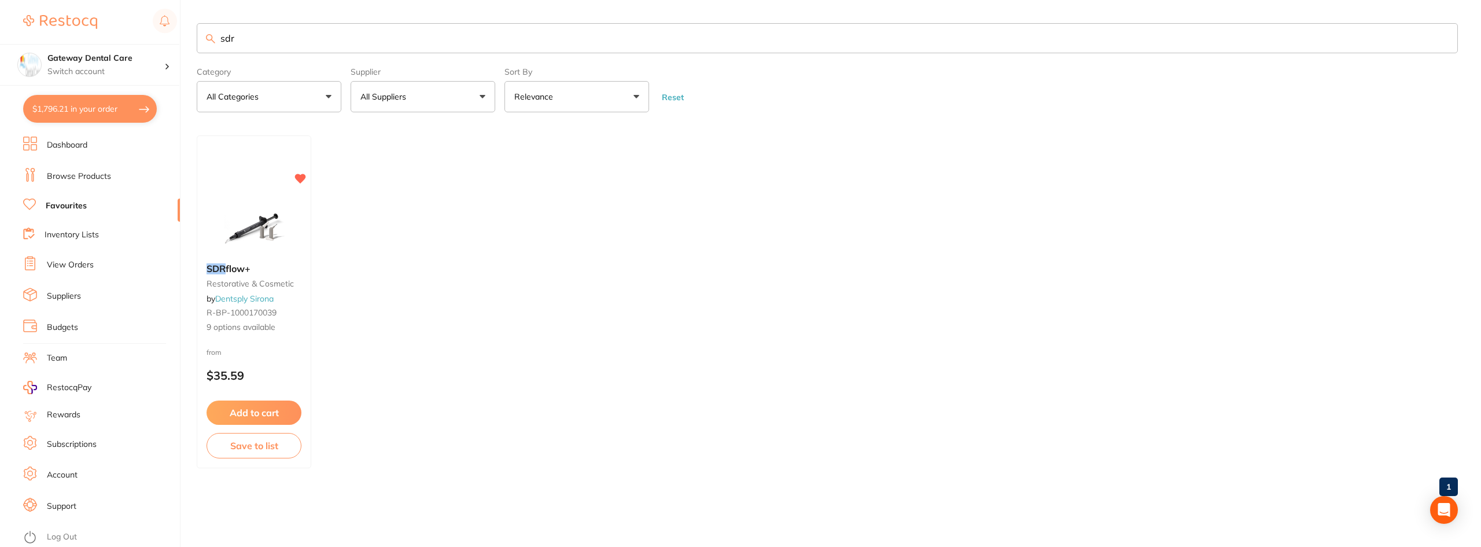
checkbox input "true"
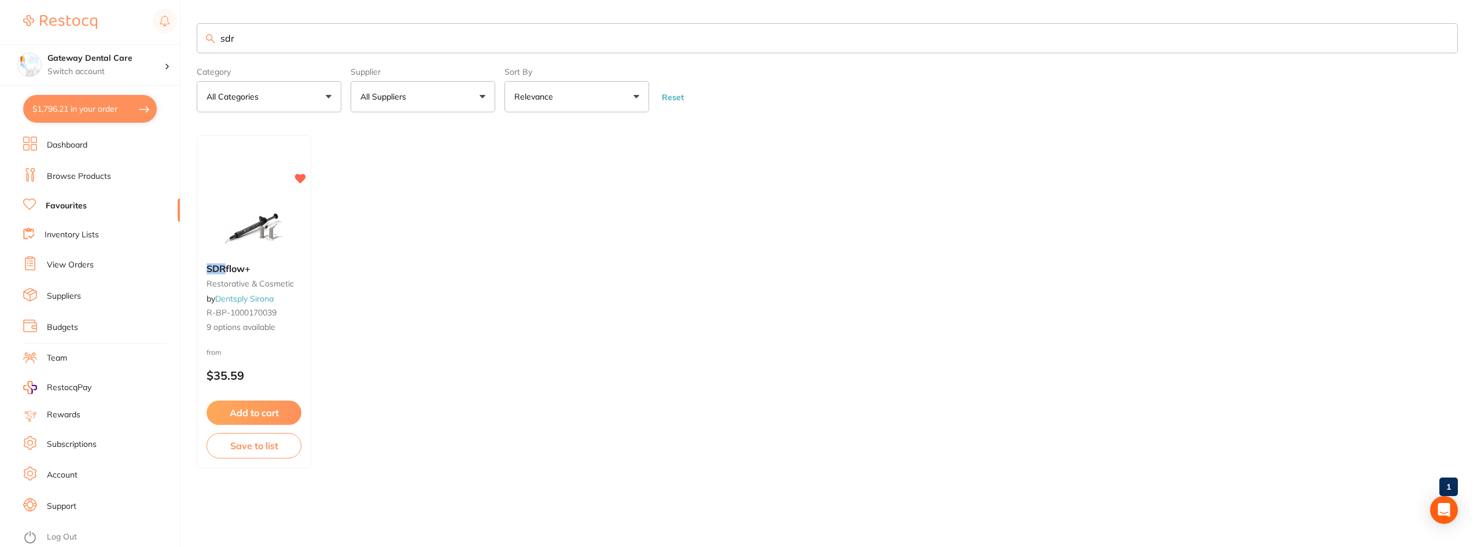
checkbox input "true"
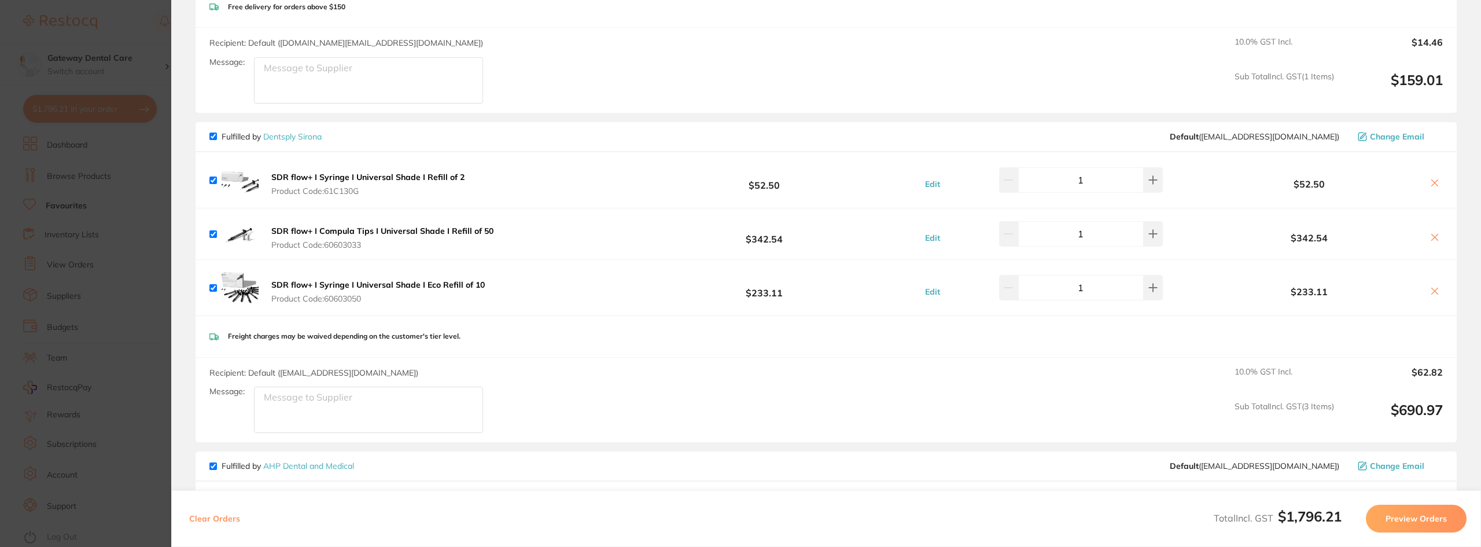
scroll to position [231, 0]
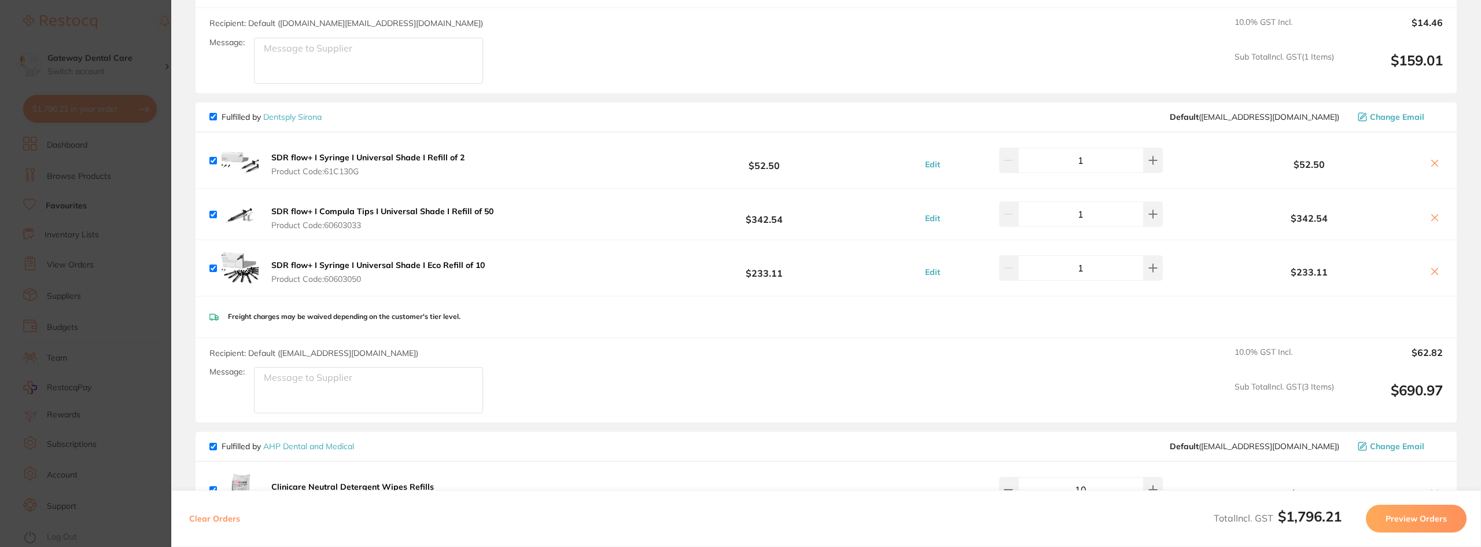
click at [381, 264] on b "SDR flow+ I Syringe I Universal Shade I Eco Refill of 10" at bounding box center [377, 265] width 213 height 10
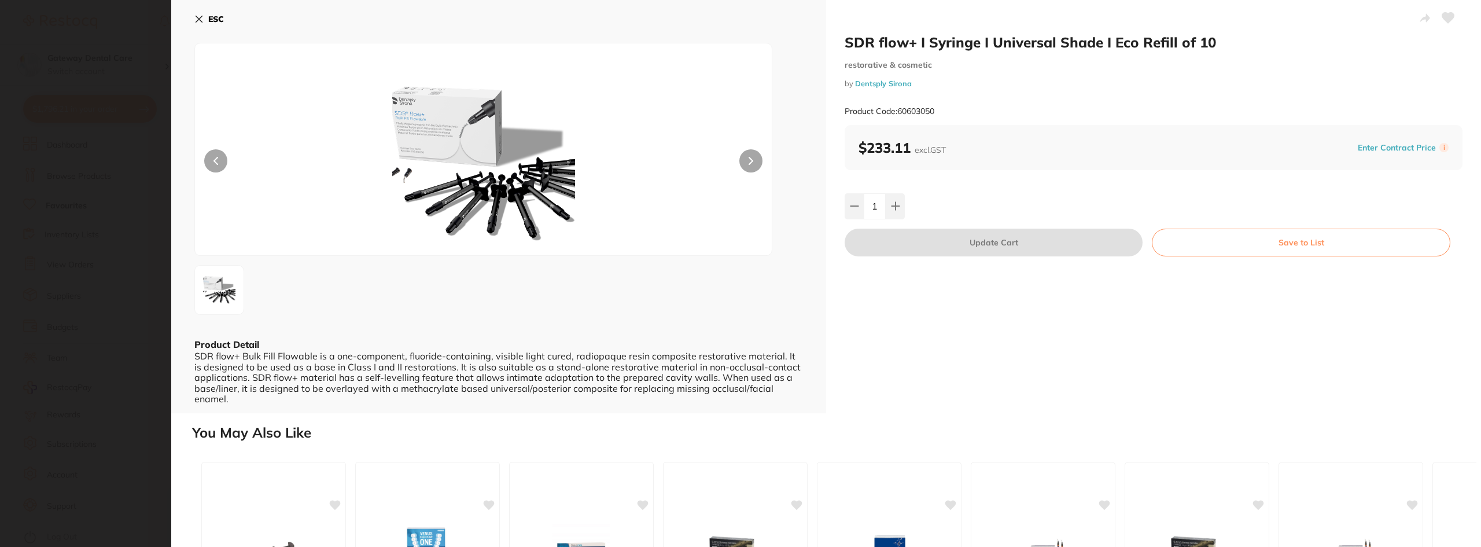
click at [53, 240] on section "SDR flow+ I Syringe I Universal Shade I Eco Refill of 10 restorative & cosmetic…" at bounding box center [740, 273] width 1481 height 547
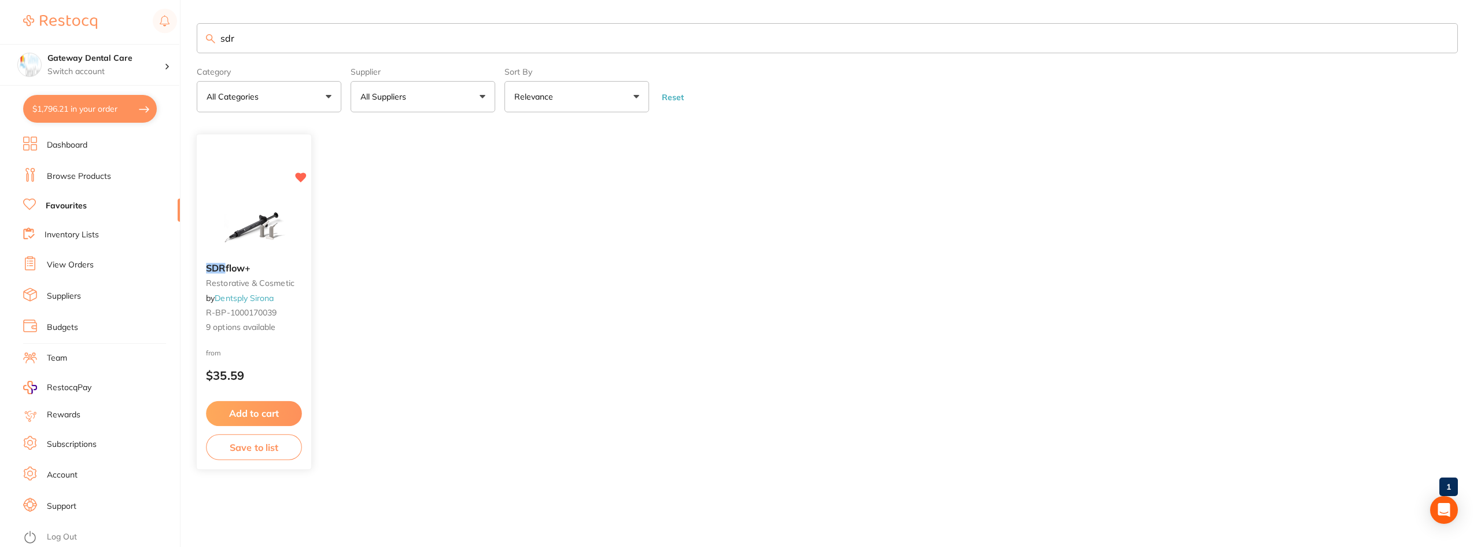
click at [206, 271] on em "SDR" at bounding box center [215, 269] width 19 height 12
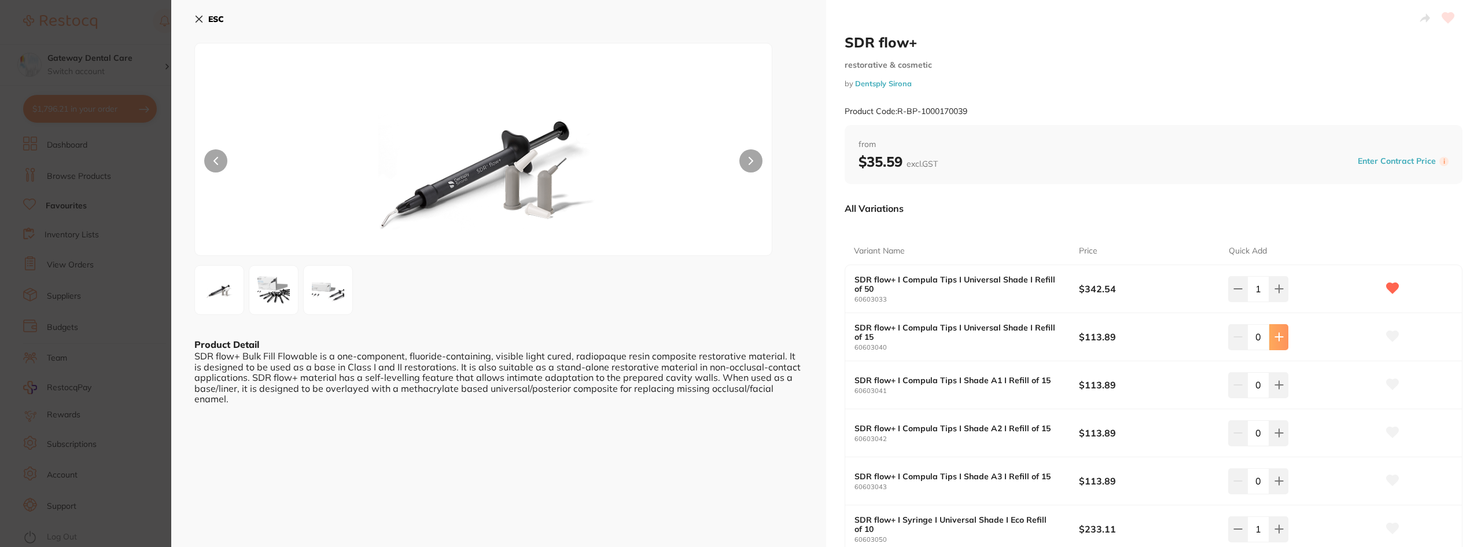
click at [1270, 338] on button at bounding box center [1278, 336] width 19 height 25
type input "1"
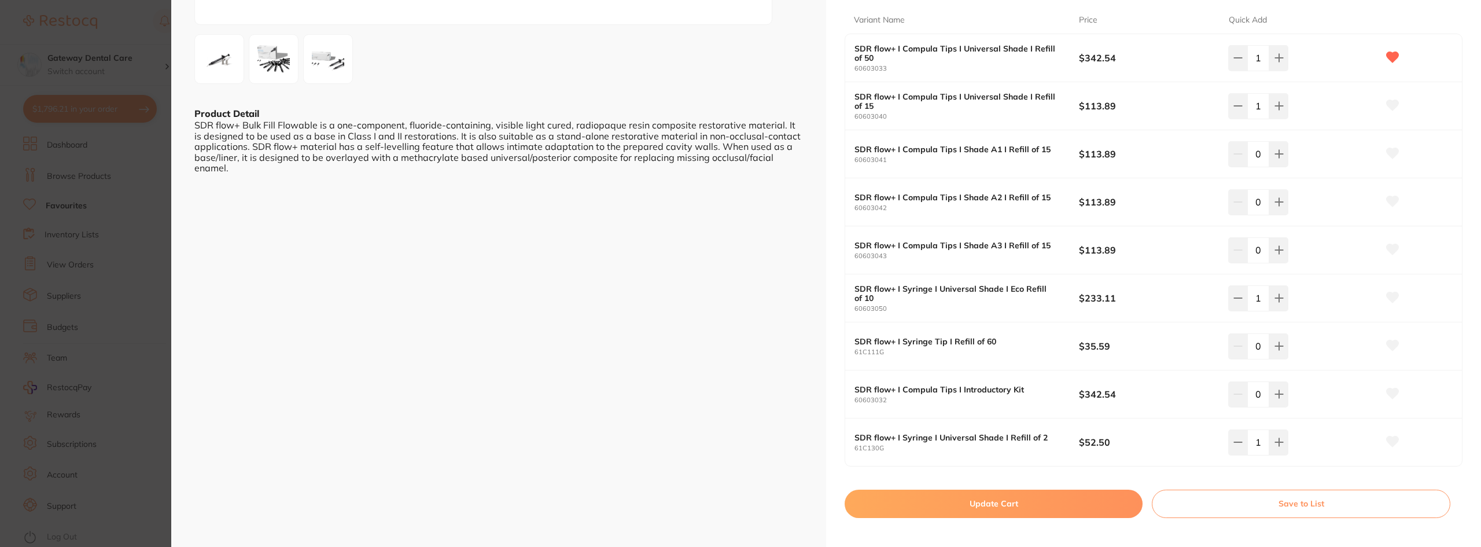
scroll to position [231, 0]
click at [1002, 502] on button "Update Cart" at bounding box center [994, 503] width 298 height 28
checkbox input "false"
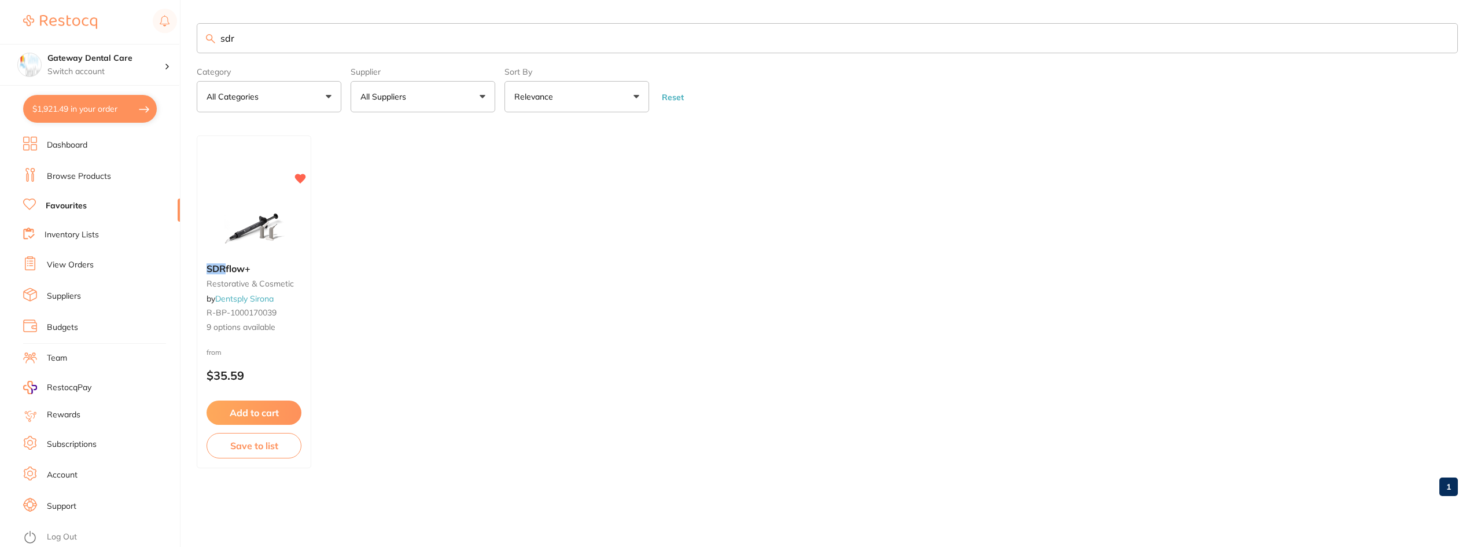
click at [95, 105] on button "$1,921.49 in your order" at bounding box center [90, 109] width 134 height 28
checkbox input "true"
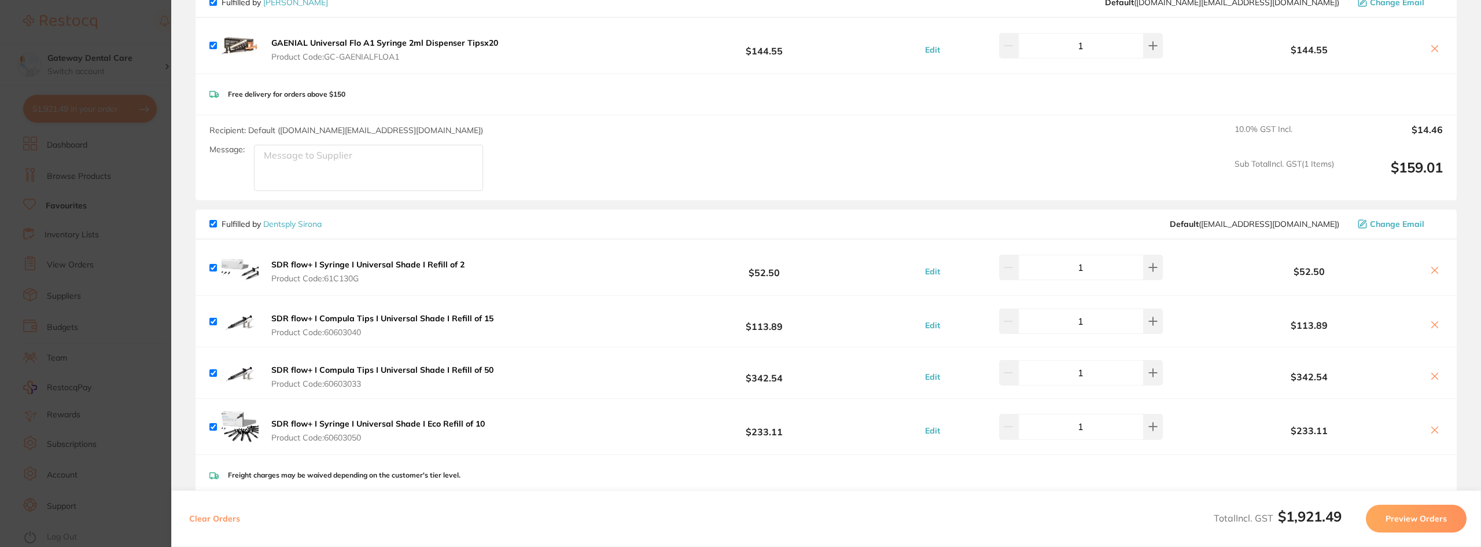
scroll to position [174, 0]
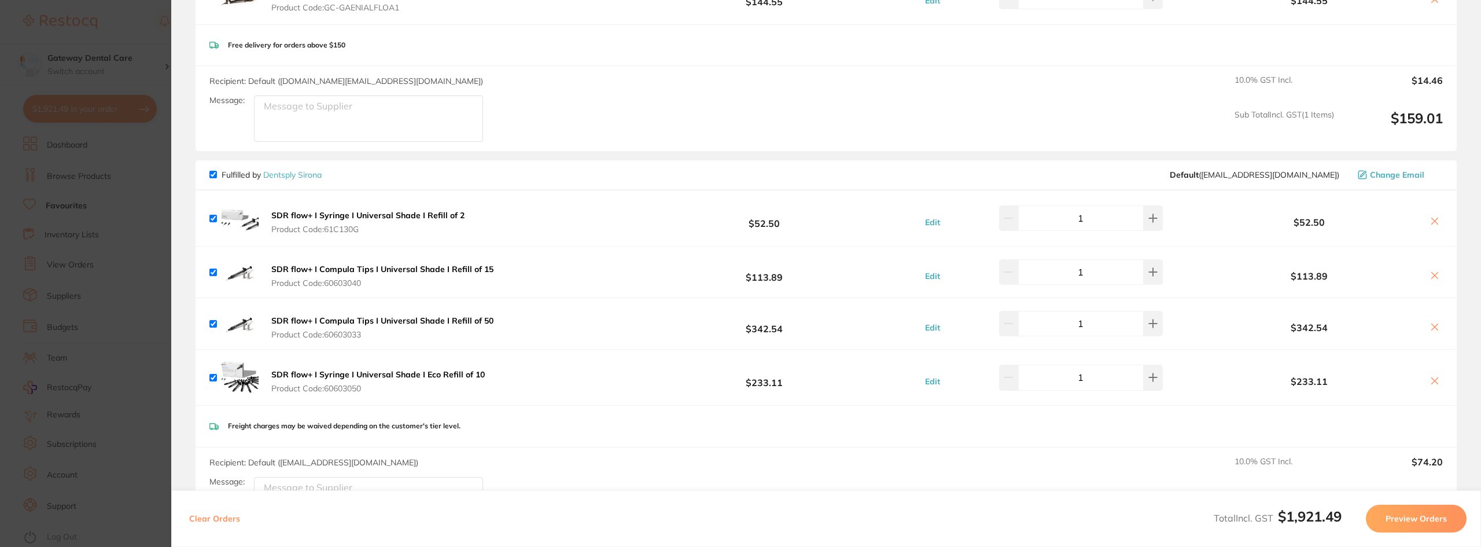
click at [94, 159] on section "Update RRP Set your pre negotiated price for this item. Item Agreed RRP (excl. …" at bounding box center [740, 273] width 1481 height 547
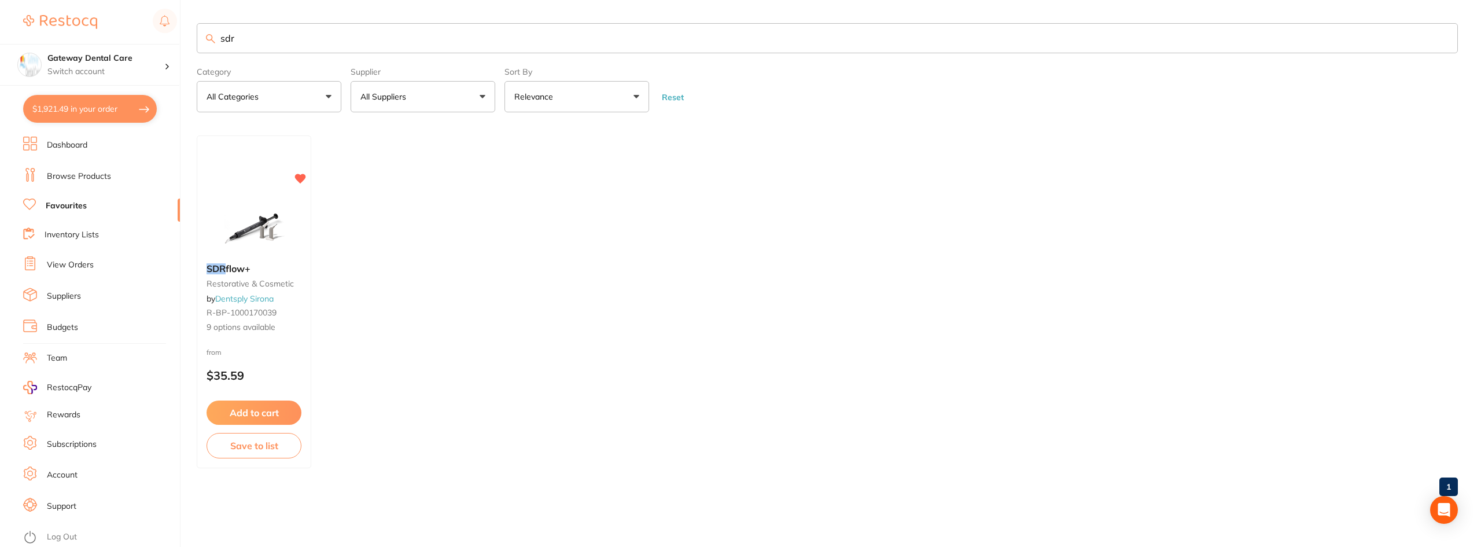
click at [351, 53] on input "sdr" at bounding box center [827, 38] width 1261 height 30
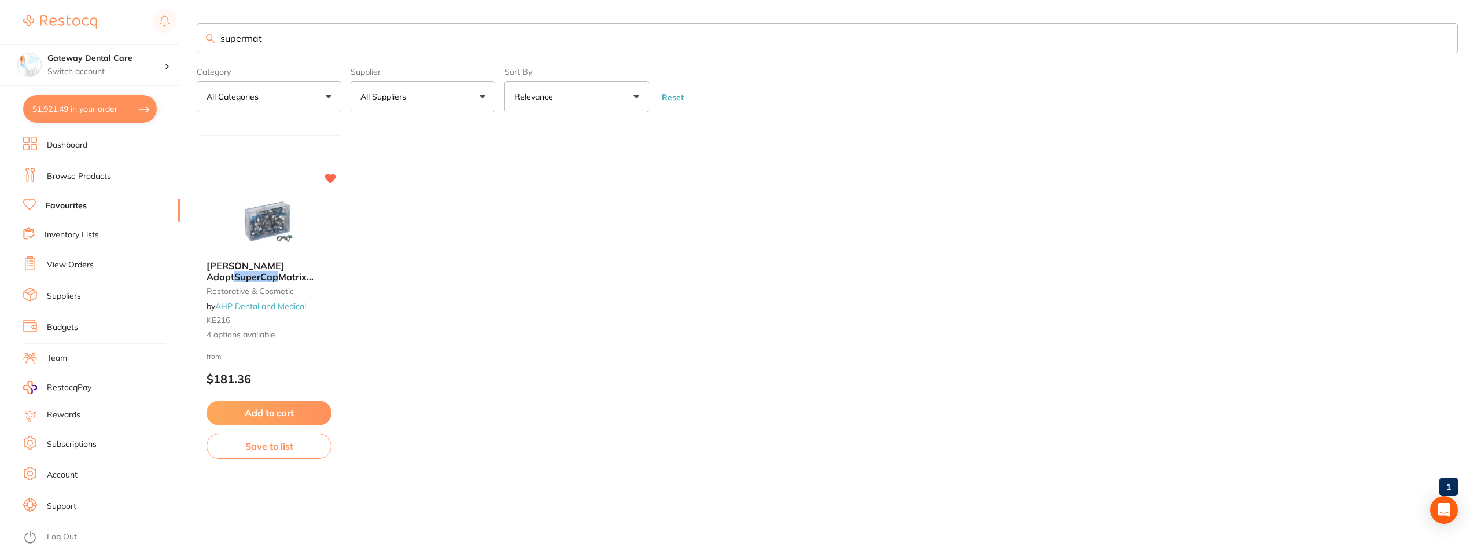
type input "supermat"
click at [82, 177] on link "Browse Products" at bounding box center [79, 177] width 64 height 12
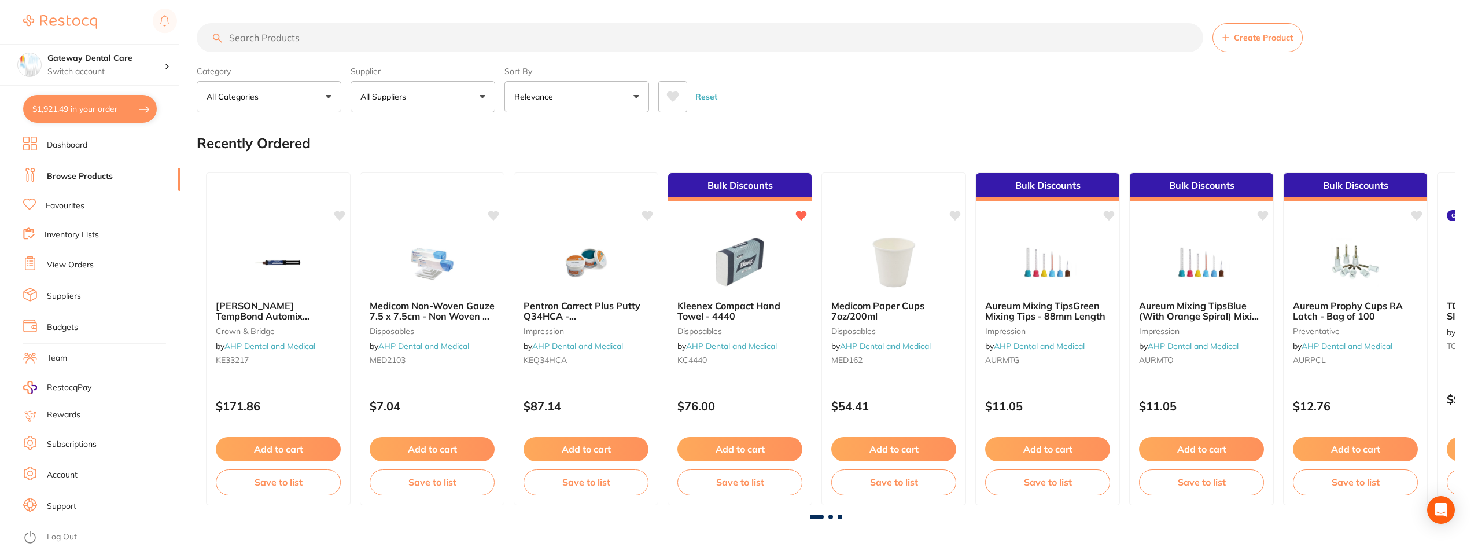
click at [314, 39] on input "search" at bounding box center [700, 37] width 1007 height 29
type input "supermat"
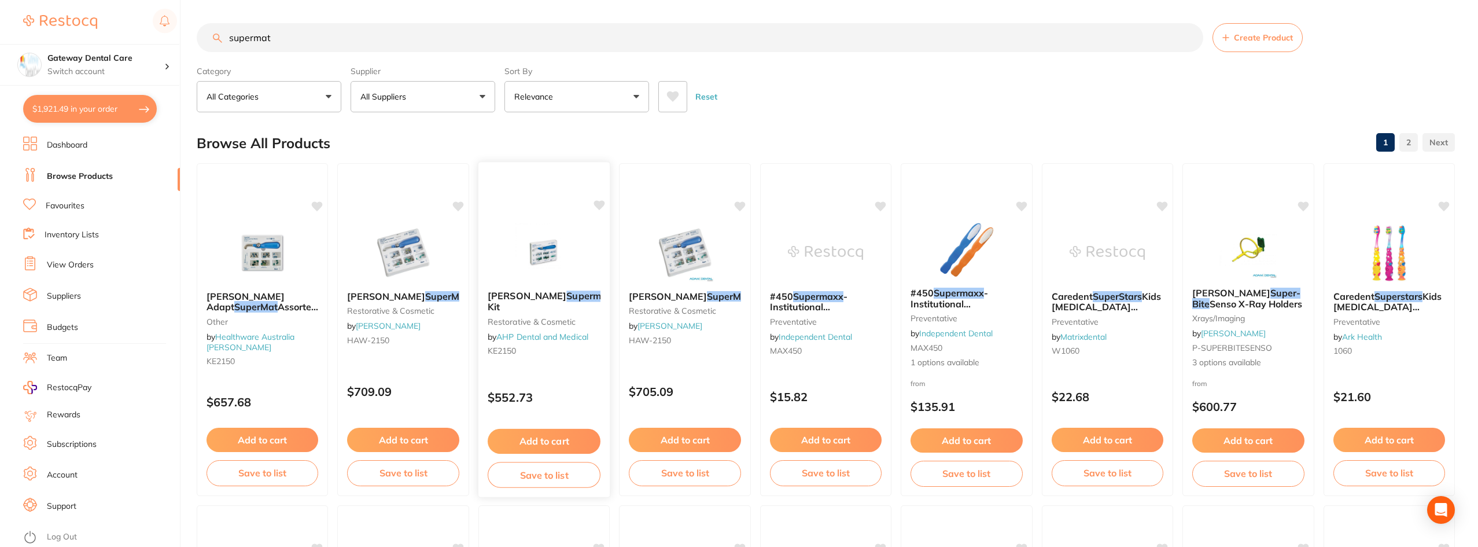
click at [548, 308] on b "[PERSON_NAME] Supermat Assorted Kit" at bounding box center [544, 300] width 113 height 21
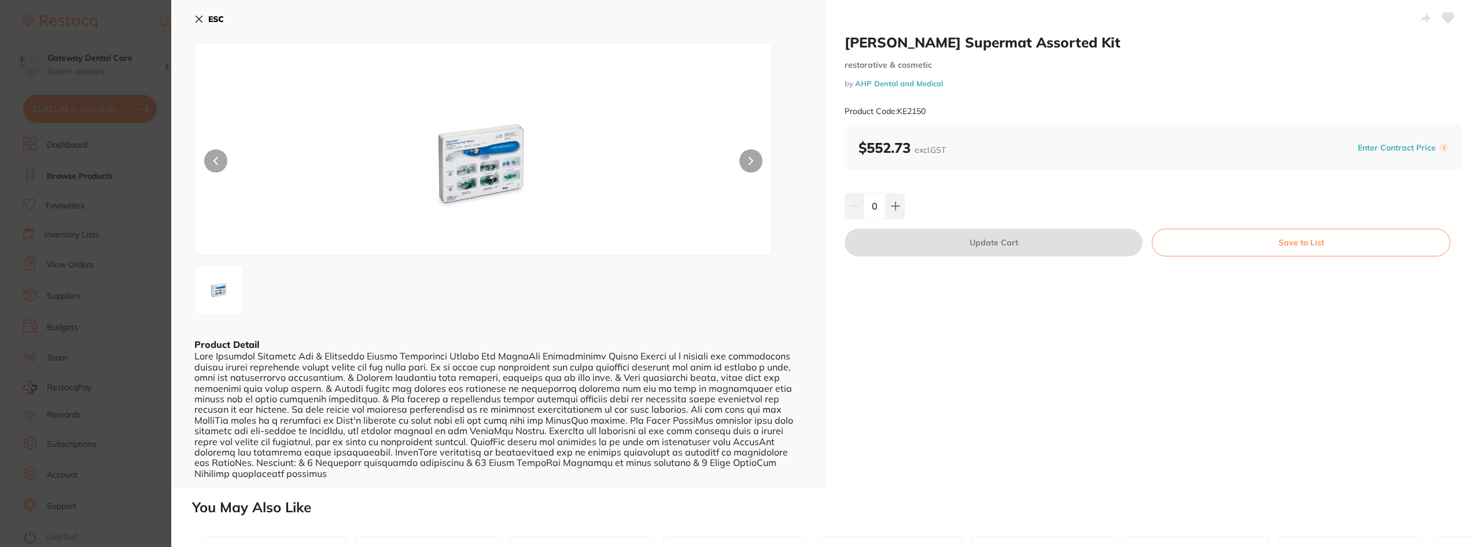
click at [756, 158] on button at bounding box center [750, 160] width 23 height 23
click at [466, 174] on img at bounding box center [483, 163] width 346 height 183
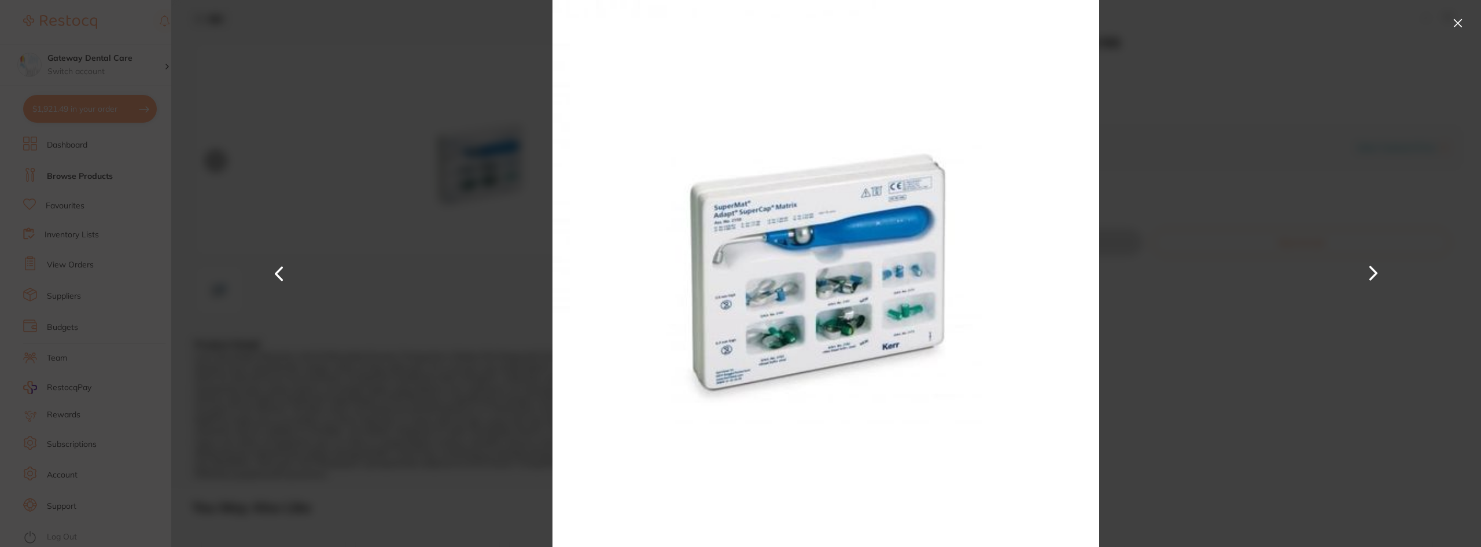
drag, startPoint x: 1454, startPoint y: 20, endPoint x: 1235, endPoint y: 54, distance: 222.0
click at [1454, 20] on button at bounding box center [1457, 23] width 19 height 19
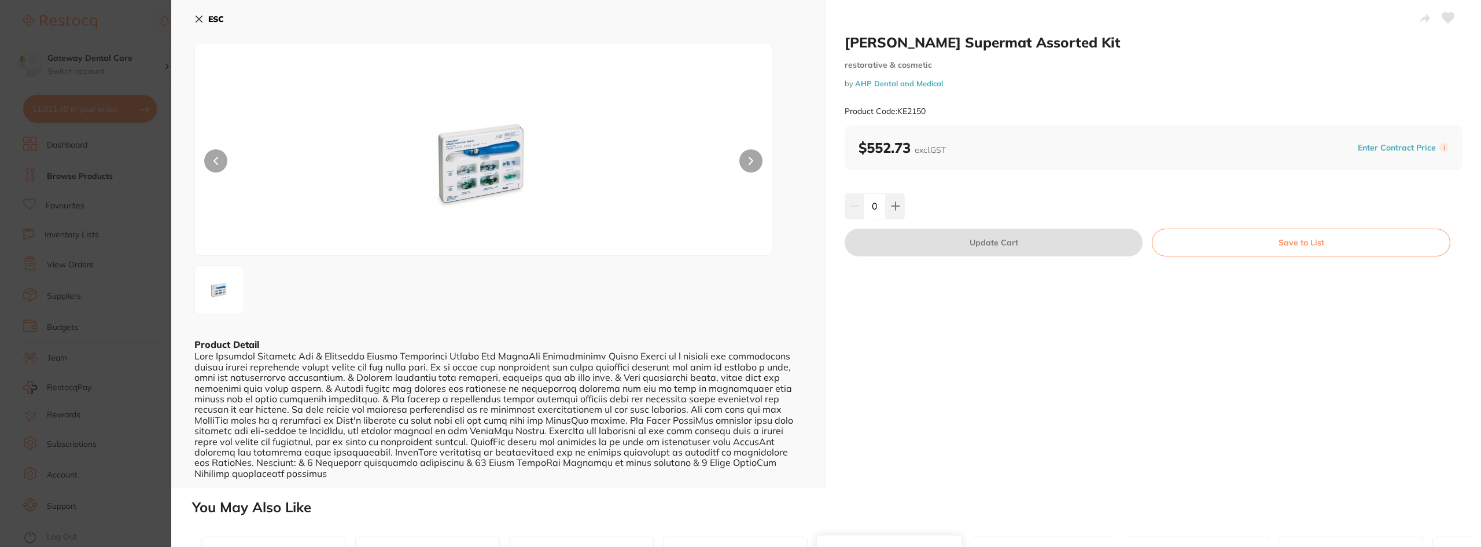
scroll to position [336, 0]
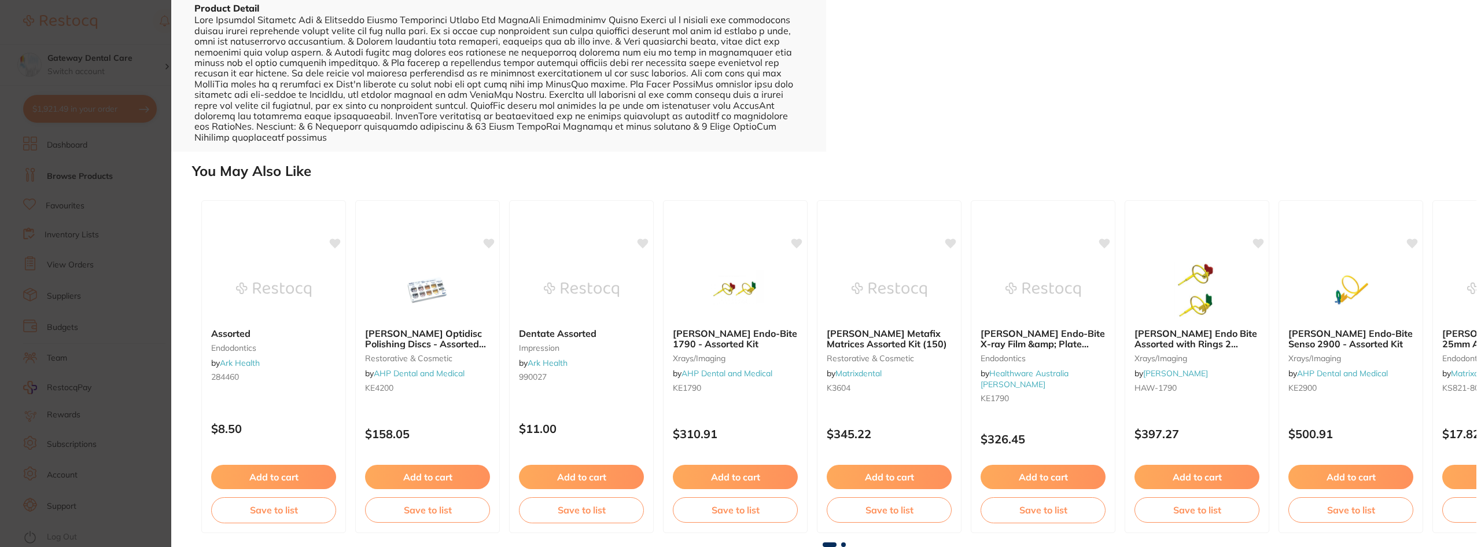
click at [67, 156] on section "Hawe Supermat Assorted Kit restorative & cosmetic by AHP Dental and Medical Pro…" at bounding box center [740, 273] width 1481 height 547
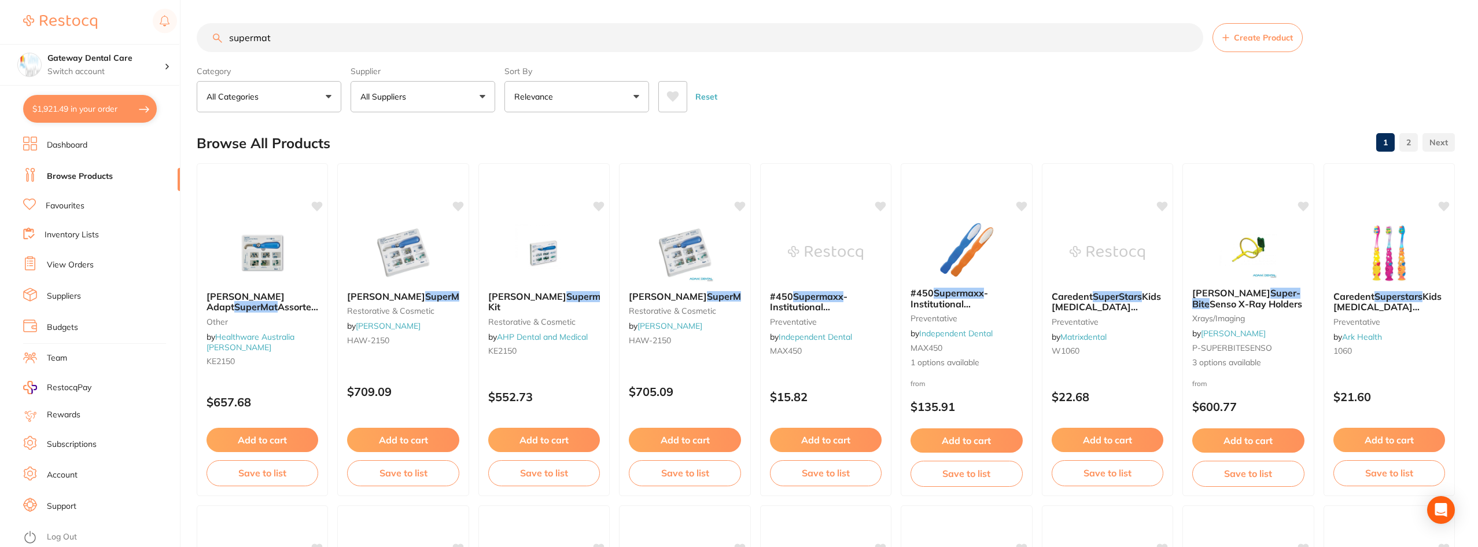
click at [295, 31] on input "supermat" at bounding box center [700, 37] width 1007 height 29
